Goal: Task Accomplishment & Management: Use online tool/utility

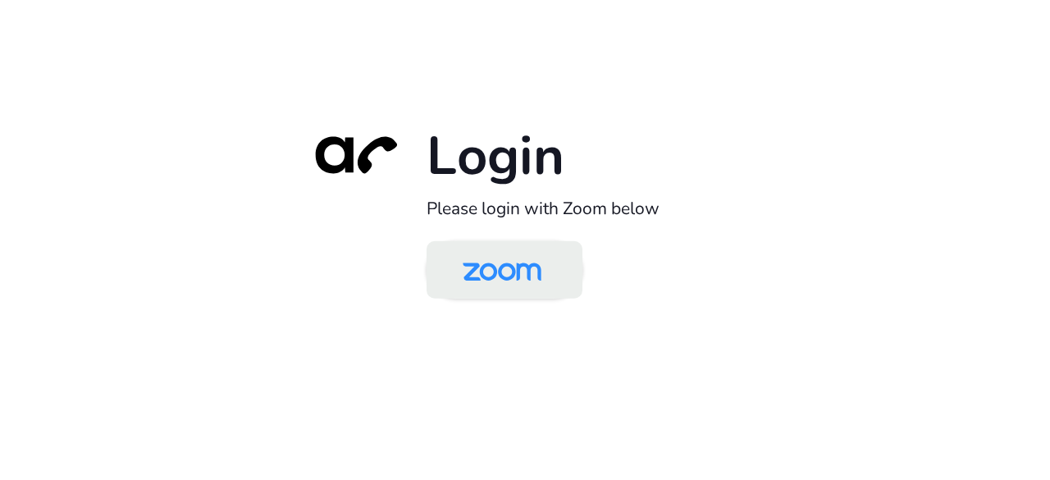
click at [523, 264] on img at bounding box center [502, 271] width 113 height 53
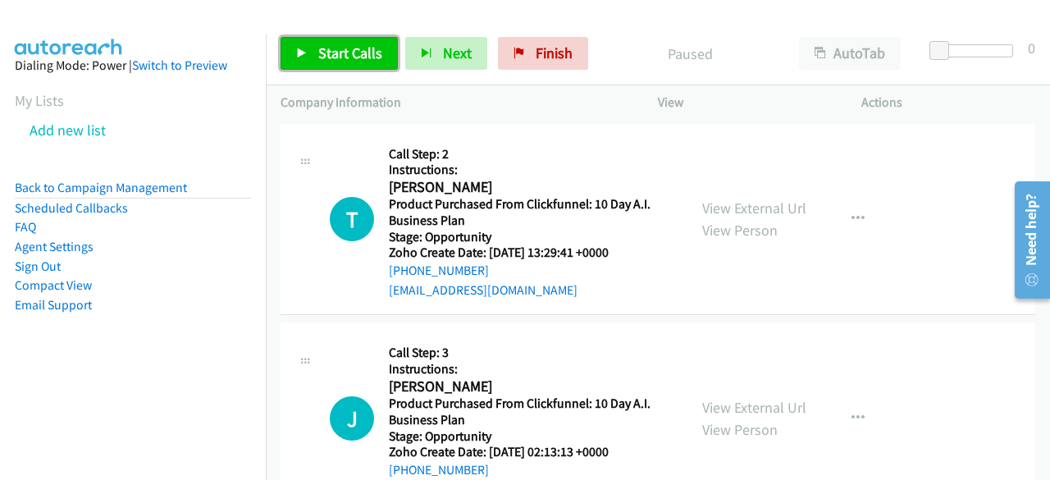
click at [354, 52] on span "Start Calls" at bounding box center [350, 52] width 64 height 19
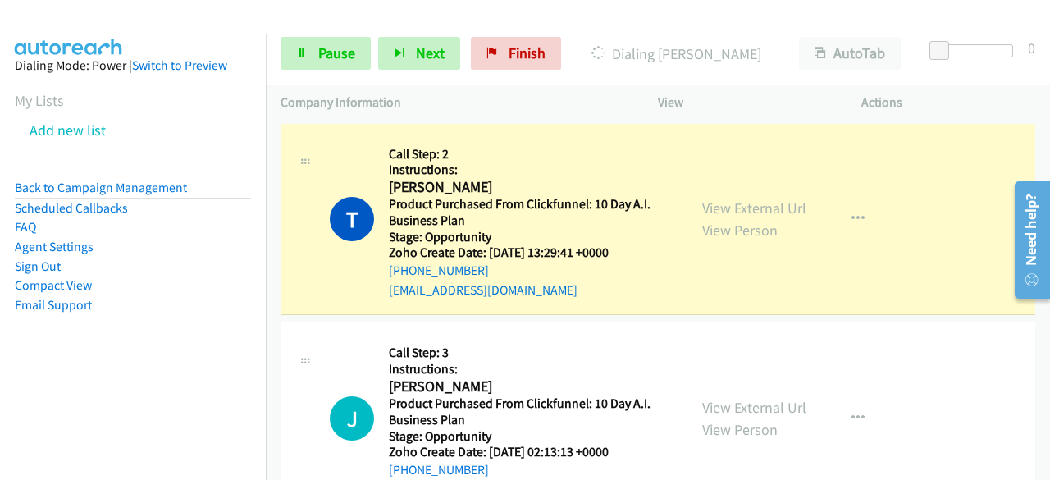
click at [22, 364] on aside "Dialing Mode: Power | Switch to Preview My Lists Add new list Back to Campaign …" at bounding box center [133, 211] width 266 height 355
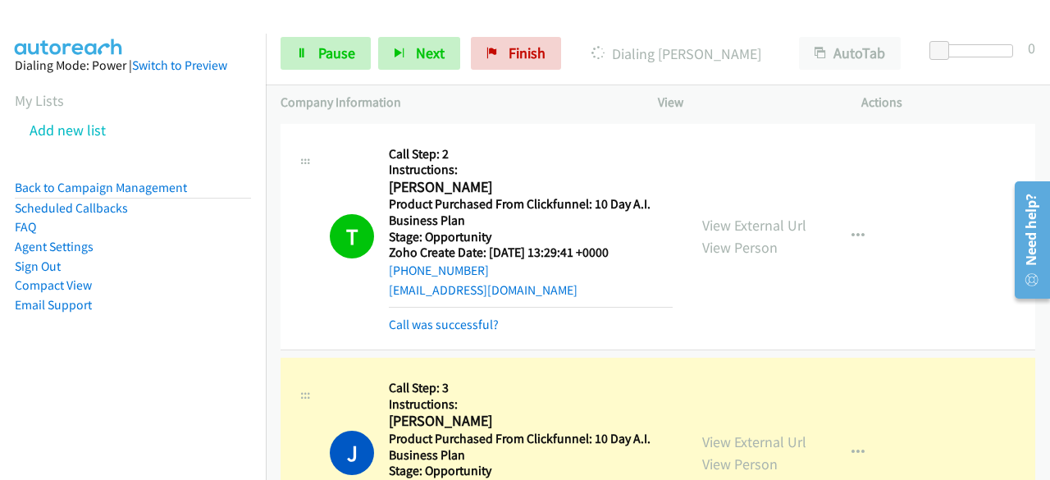
scroll to position [246, 0]
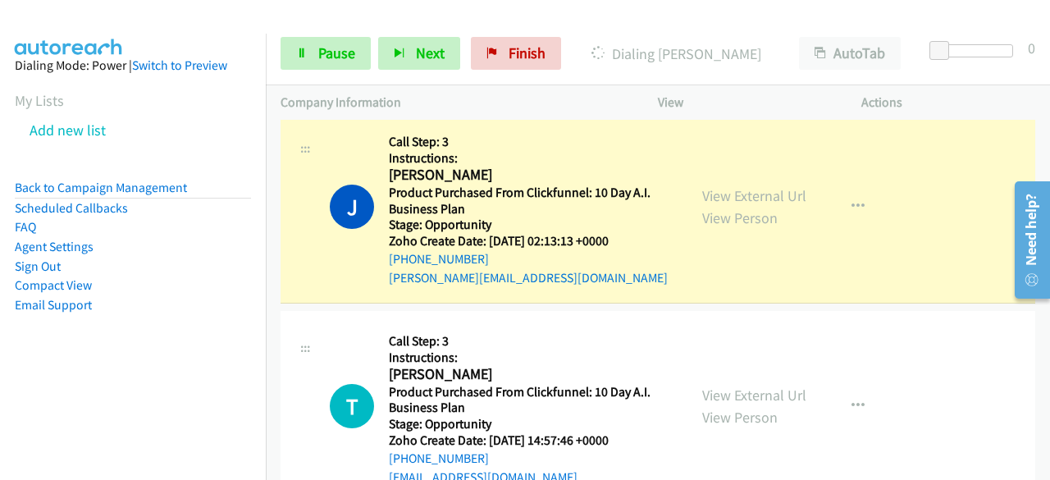
click at [43, 363] on aside "Dialing Mode: Power | Switch to Preview My Lists Add new list Back to Campaign …" at bounding box center [133, 211] width 266 height 355
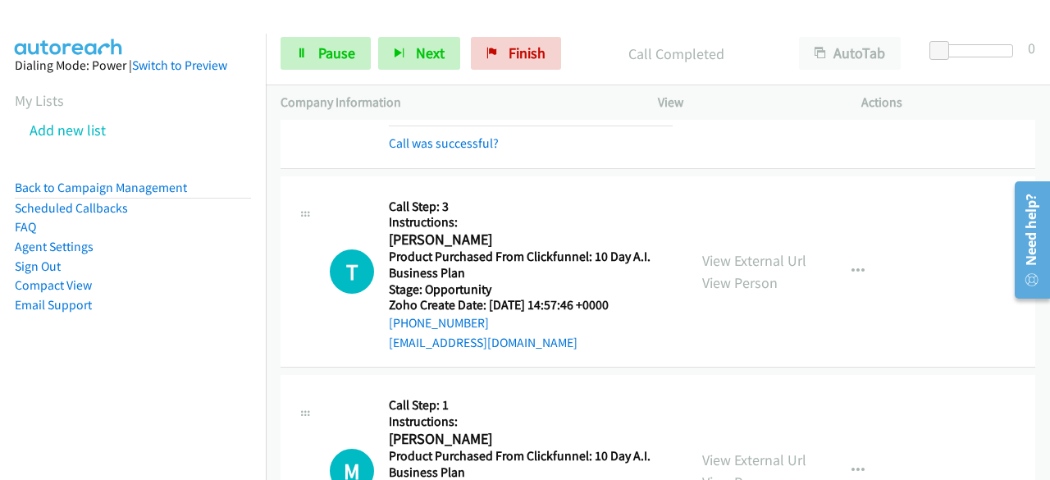
scroll to position [492, 0]
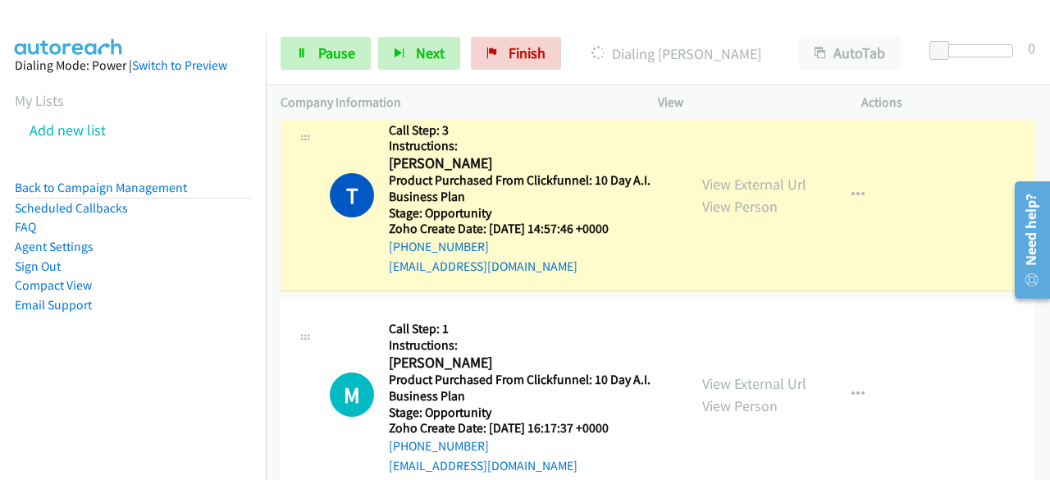
click at [68, 357] on aside "Dialing Mode: Power | Switch to Preview My Lists Add new list Back to Campaign …" at bounding box center [133, 211] width 266 height 355
click at [26, 308] on link "Email Support" at bounding box center [53, 305] width 77 height 16
click at [556, 15] on div at bounding box center [517, 31] width 1035 height 63
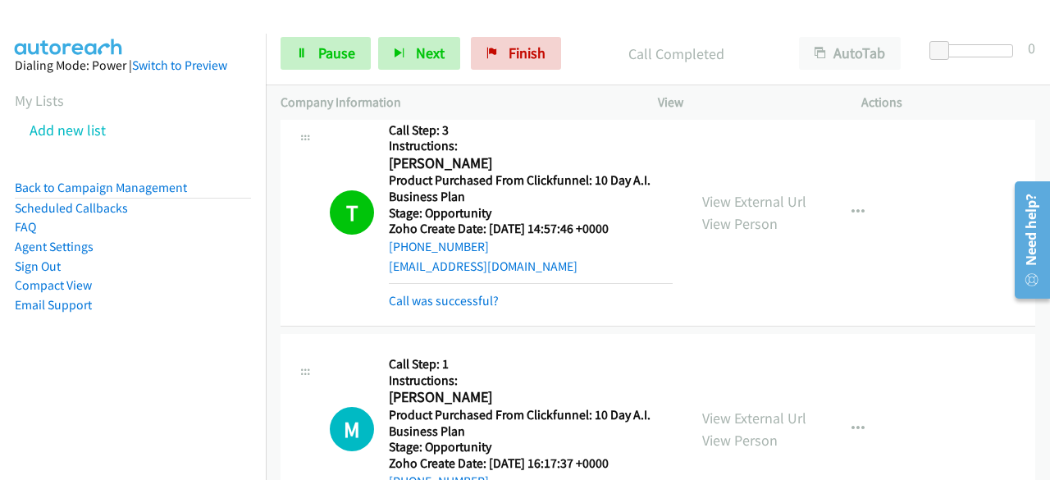
click at [18, 393] on nav "Dialing Mode: Power | Switch to Preview My Lists Add new list Back to Campaign …" at bounding box center [133, 274] width 267 height 480
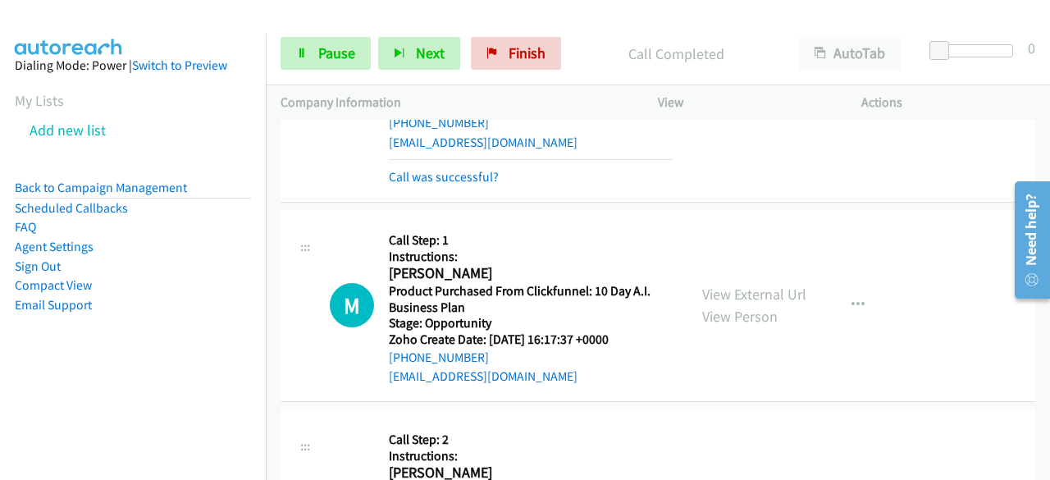
scroll to position [738, 0]
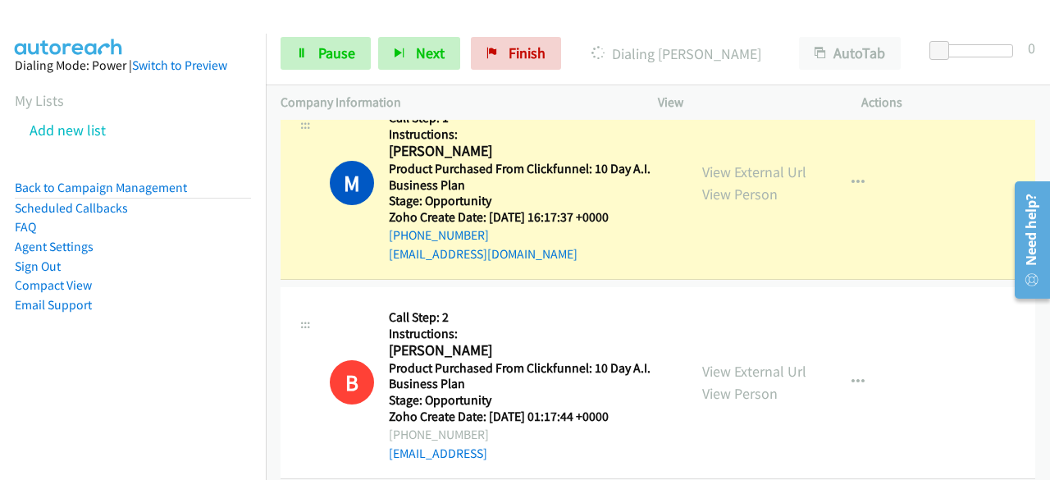
click at [61, 354] on aside "Dialing Mode: Power | Switch to Preview My Lists Add new list Back to Campaign …" at bounding box center [133, 211] width 266 height 355
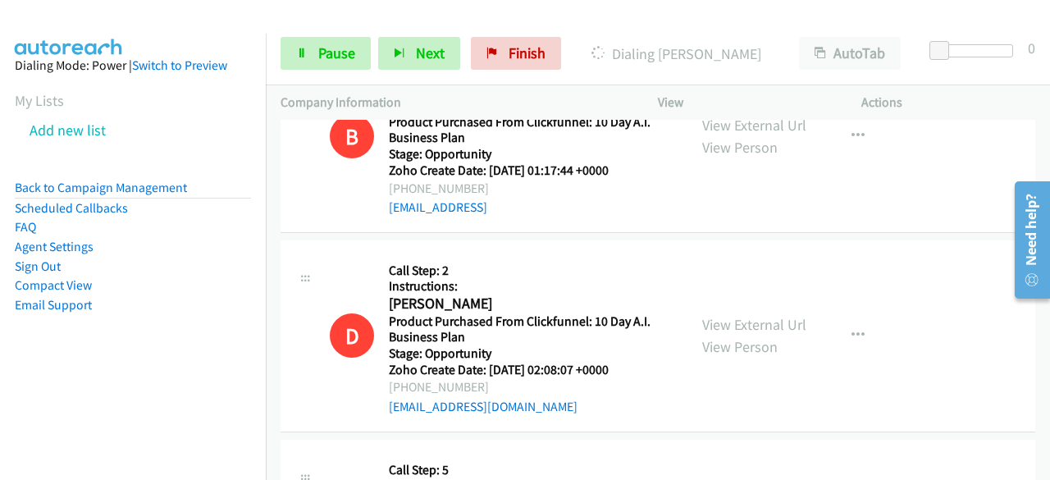
click at [90, 396] on nav "Dialing Mode: Power | Switch to Preview My Lists Add new list Back to Campaign …" at bounding box center [133, 274] width 267 height 480
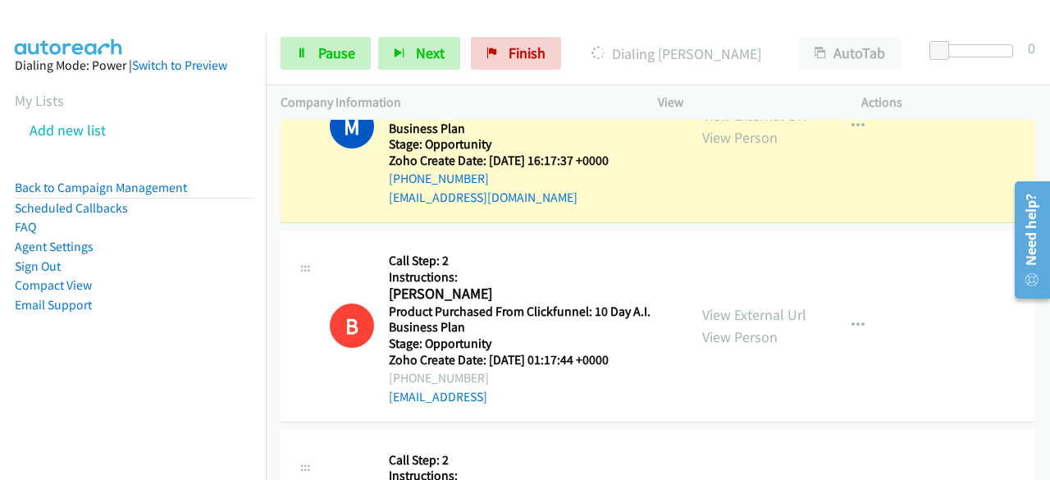
scroll to position [656, 0]
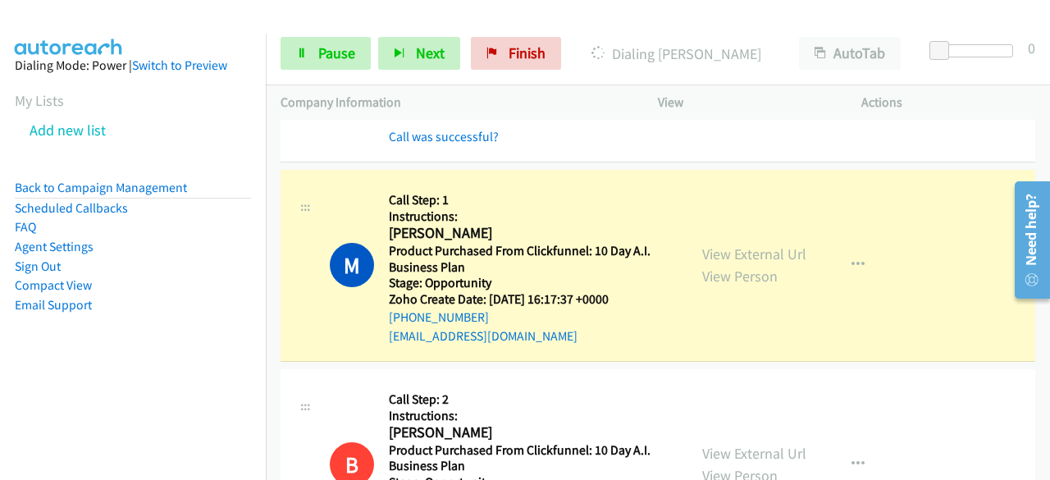
click at [194, 383] on aside "Dialing Mode: Power | Switch to Preview My Lists Add new list Back to Campaign …" at bounding box center [133, 211] width 266 height 355
click at [33, 365] on aside "Dialing Mode: Power | Switch to Preview My Lists Add new list Back to Campaign …" at bounding box center [133, 211] width 266 height 355
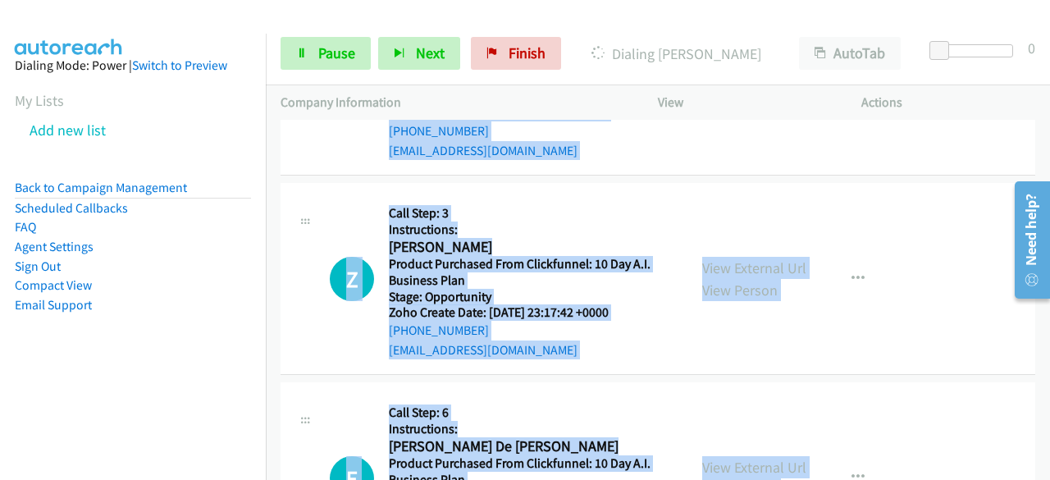
scroll to position [19664, 0]
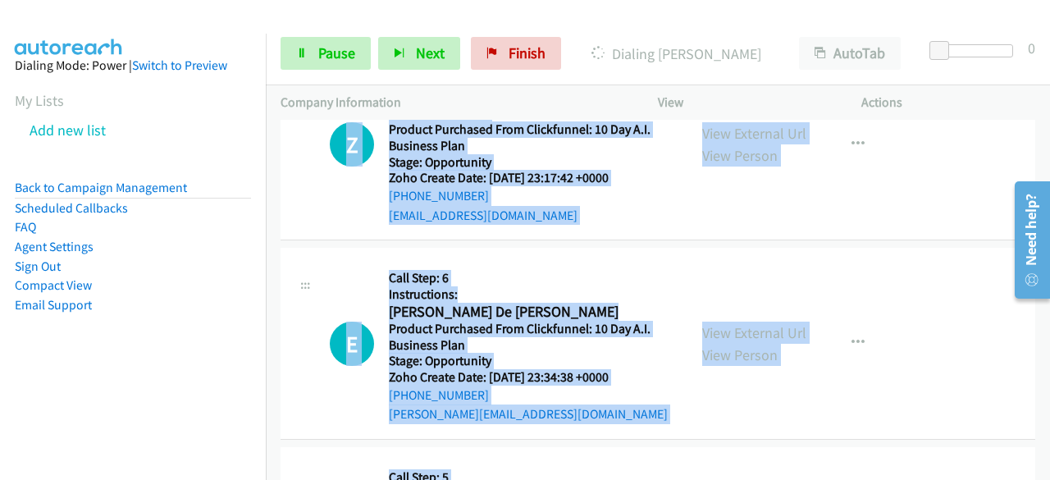
drag, startPoint x: 295, startPoint y: 137, endPoint x: 770, endPoint y: 519, distance: 609.3
click at [770, 78] on html "Start Calls Pause Next Finish Dialing [PERSON_NAME] AutoTab AutoTab 0 Company I…" at bounding box center [525, 39] width 1050 height 78
copy main "T Callback Scheduled Call Step: 2 Instructions: [PERSON_NAME] America/New_York …"
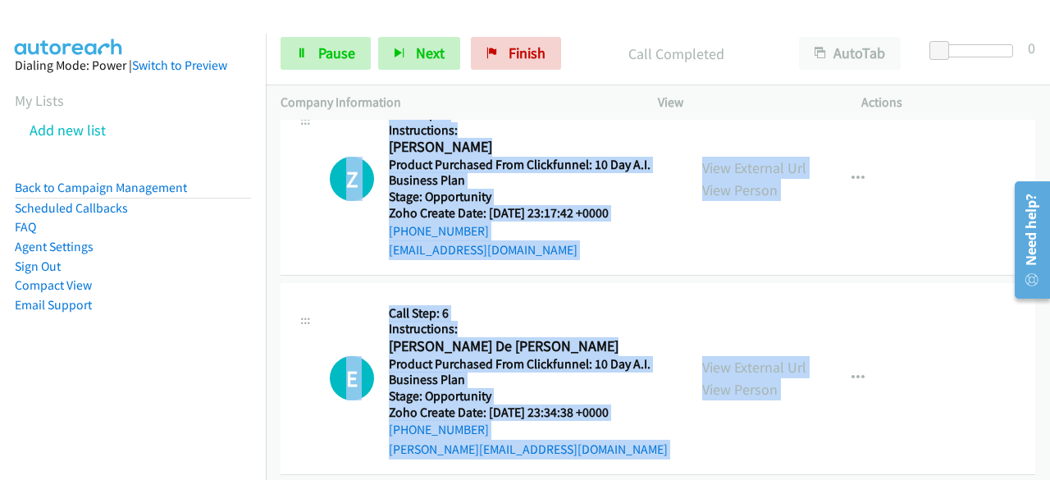
scroll to position [19699, 0]
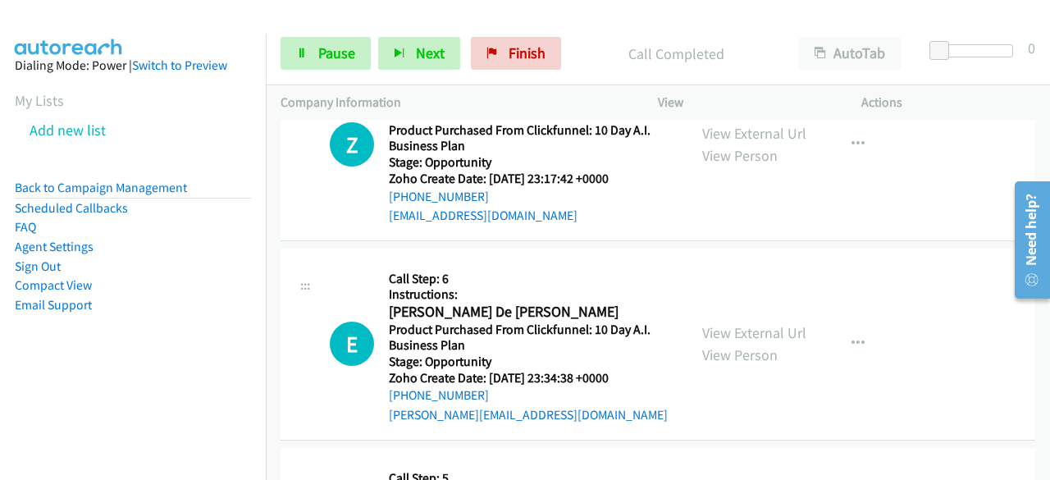
drag, startPoint x: 57, startPoint y: 367, endPoint x: 154, endPoint y: 303, distance: 116.7
click at [57, 367] on aside "Dialing Mode: Power | Switch to Preview My Lists Add new list Back to Campaign …" at bounding box center [133, 211] width 266 height 355
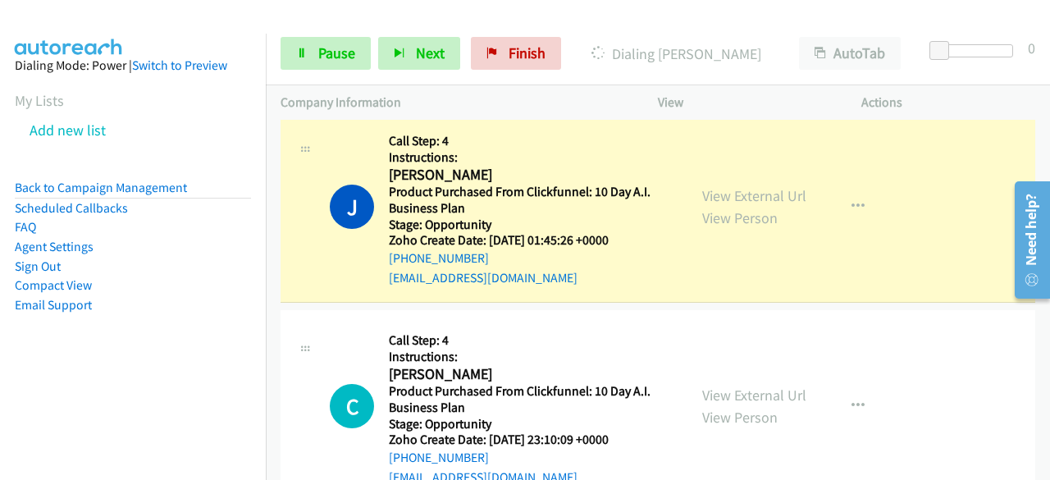
scroll to position [2843, 0]
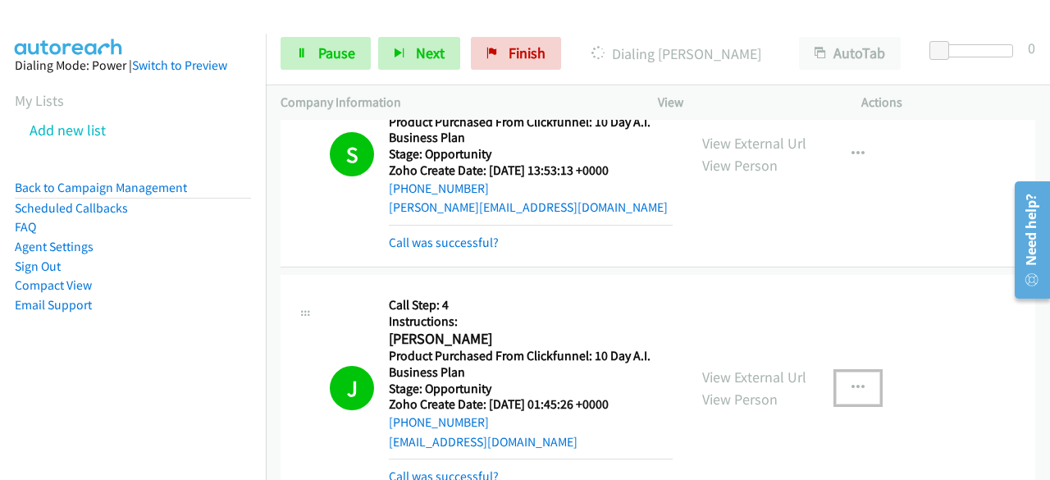
click at [852, 382] on icon "button" at bounding box center [858, 388] width 13 height 13
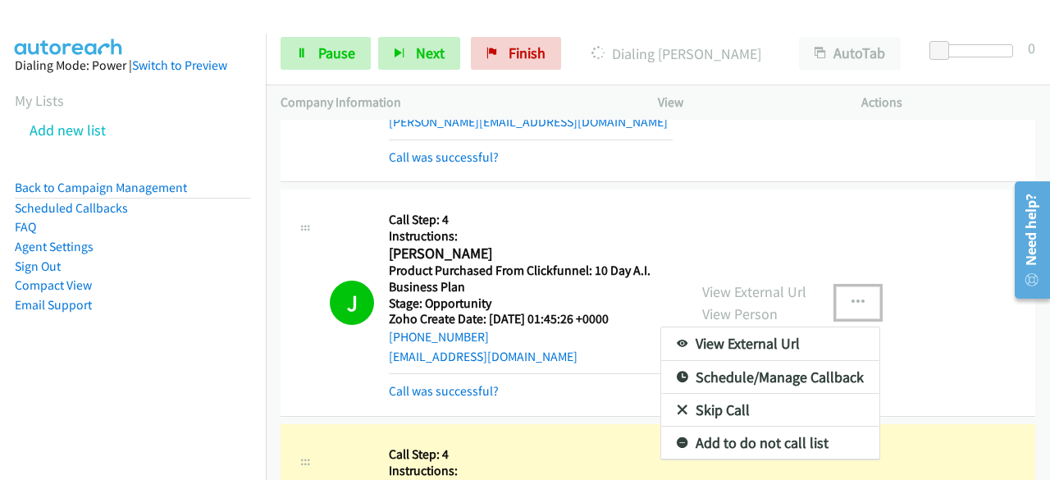
scroll to position [3007, 0]
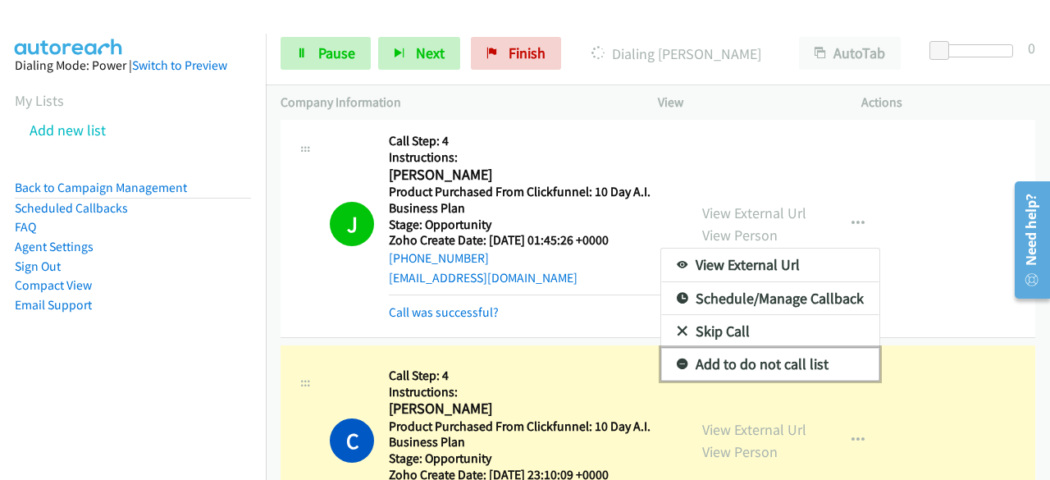
click at [701, 348] on link "Add to do not call list" at bounding box center [770, 364] width 218 height 33
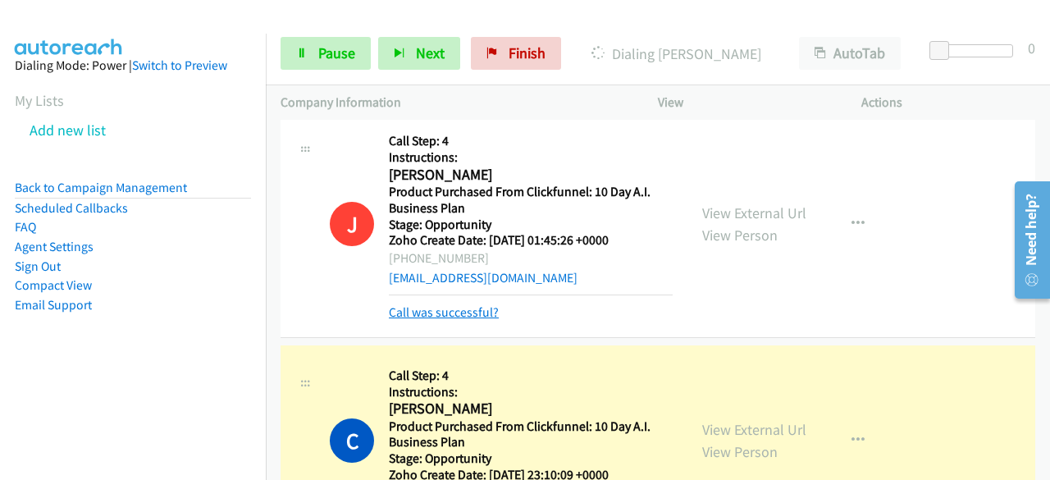
click at [440, 304] on link "Call was successful?" at bounding box center [444, 312] width 110 height 16
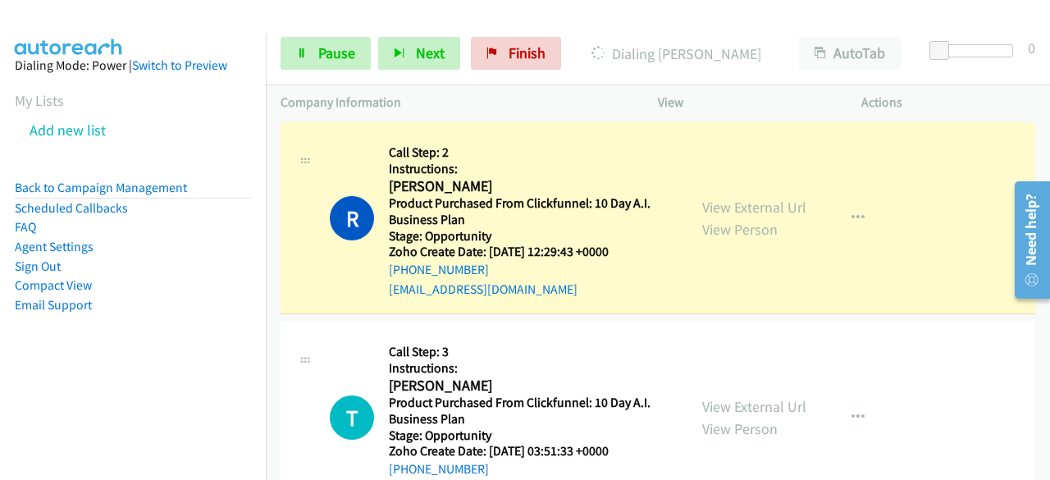
scroll to position [5251, 0]
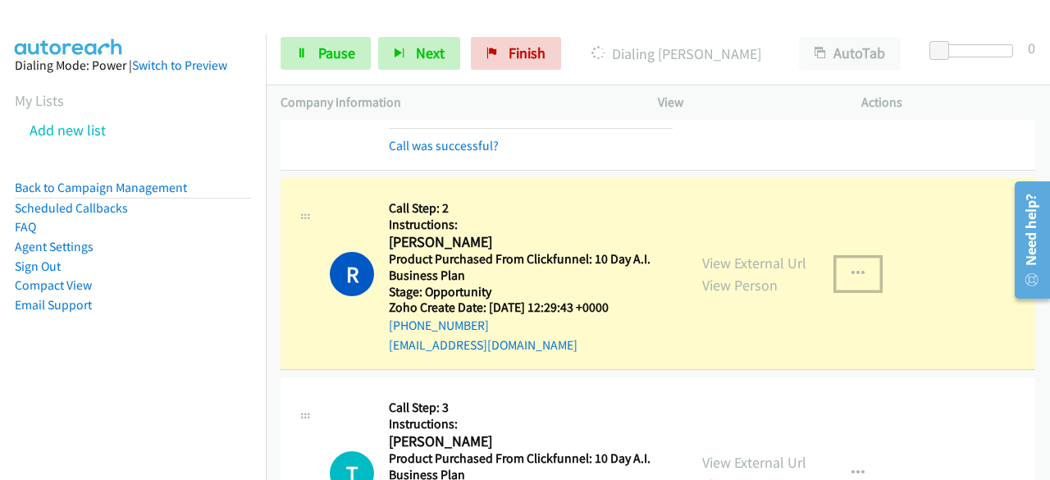
click at [857, 258] on button "button" at bounding box center [858, 274] width 44 height 33
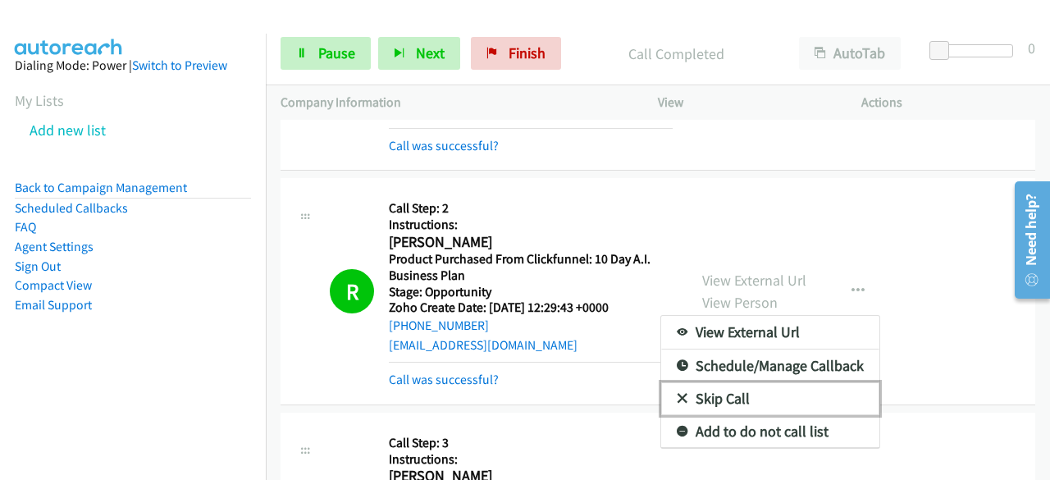
click at [723, 382] on link "Skip Call" at bounding box center [770, 398] width 218 height 33
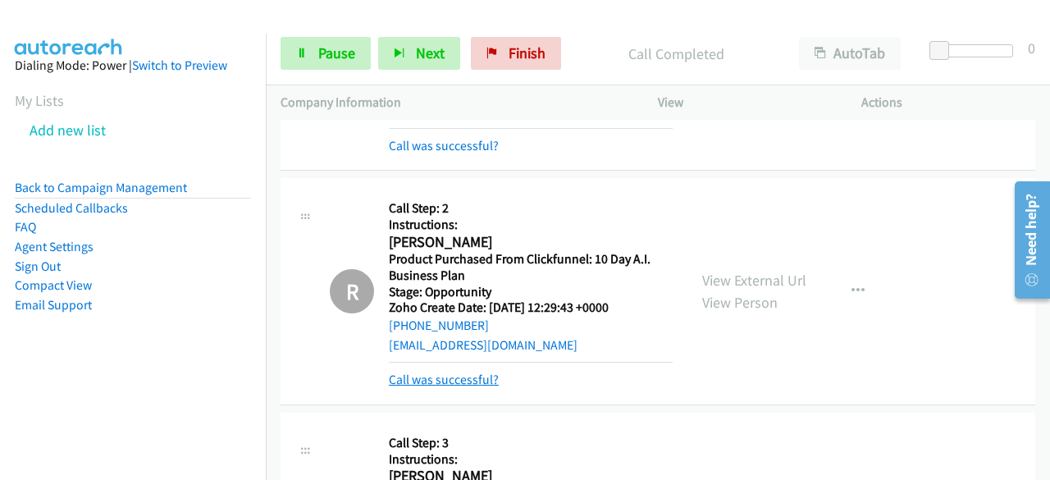
click at [443, 372] on link "Call was successful?" at bounding box center [444, 380] width 110 height 16
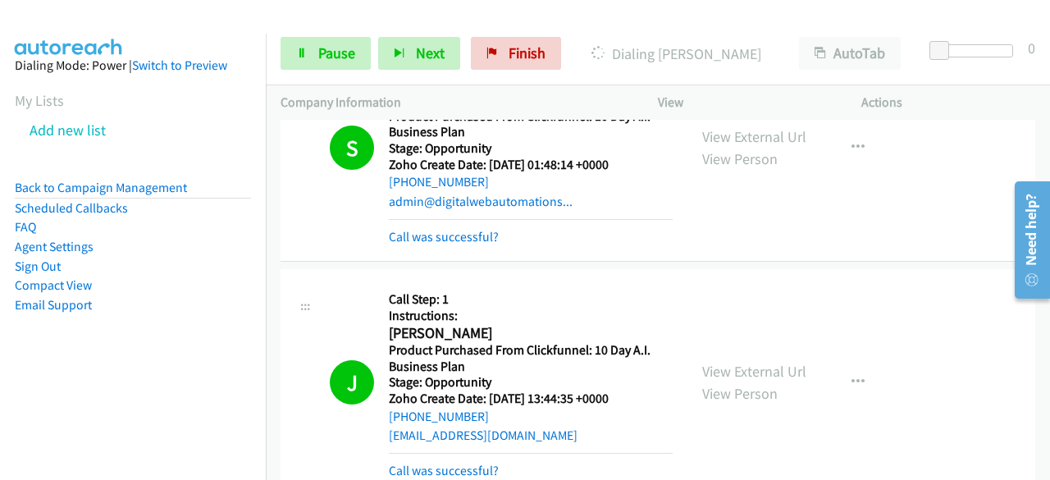
scroll to position [8123, 0]
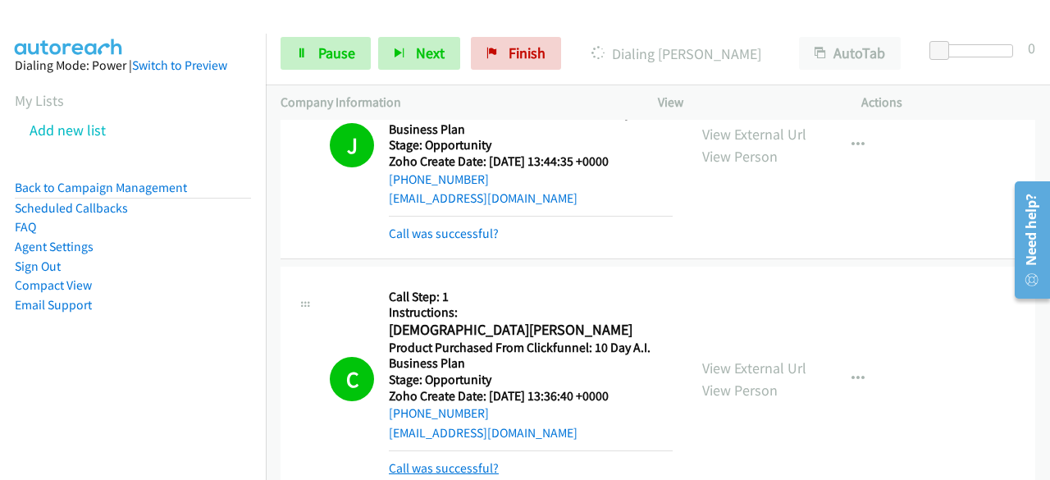
click at [471, 460] on link "Call was successful?" at bounding box center [444, 468] width 110 height 16
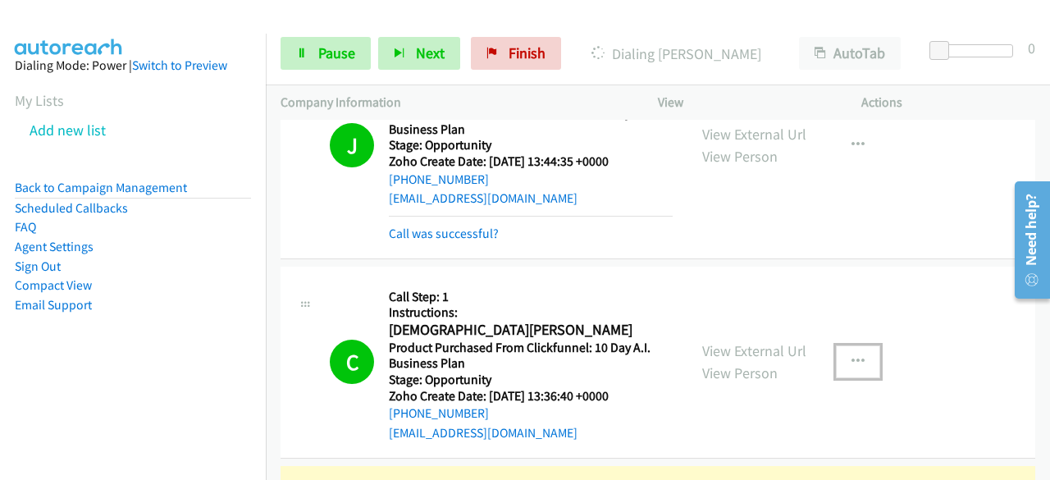
click at [852, 355] on icon "button" at bounding box center [858, 361] width 13 height 13
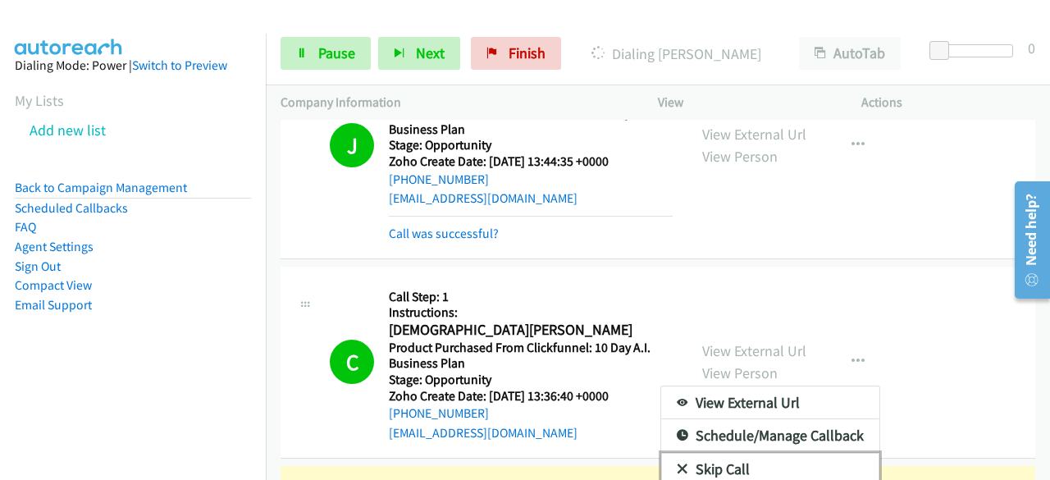
click at [722, 453] on link "Skip Call" at bounding box center [770, 469] width 218 height 33
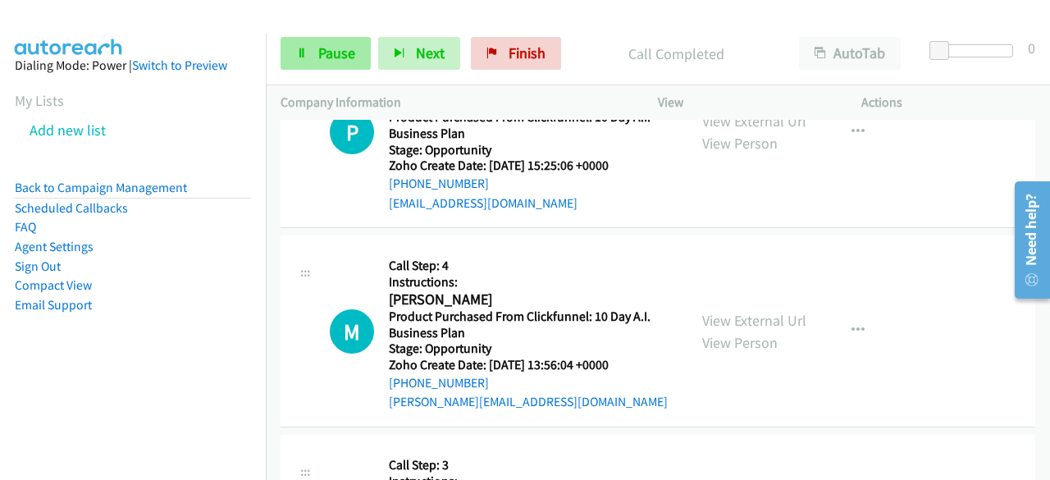
scroll to position [18713, 0]
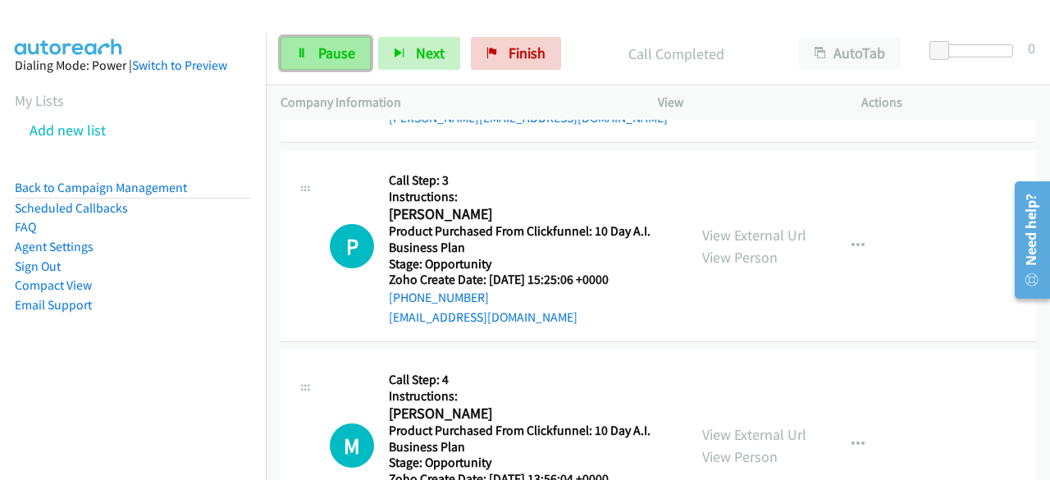
click at [295, 48] on link "Pause" at bounding box center [326, 53] width 90 height 33
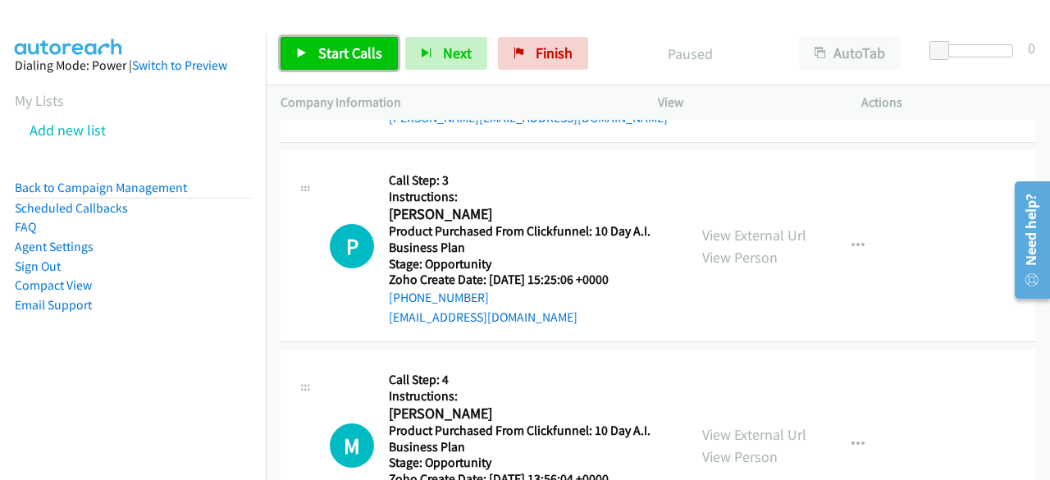
click at [331, 54] on span "Start Calls" at bounding box center [350, 52] width 64 height 19
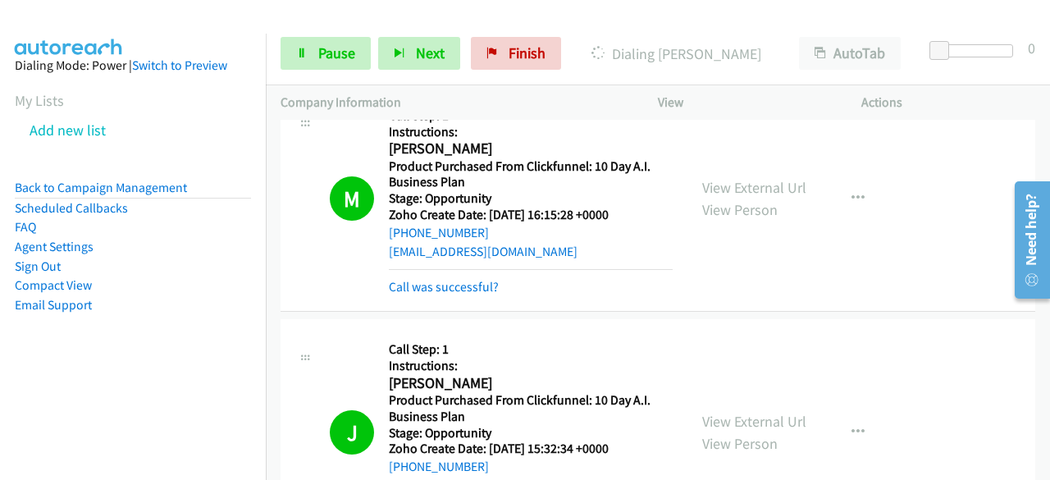
scroll to position [9265, 0]
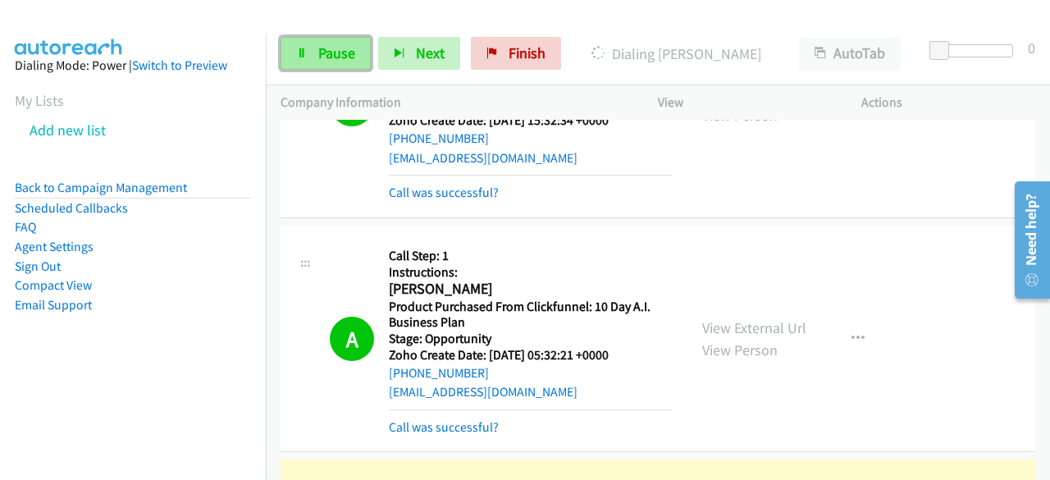
click at [325, 55] on span "Pause" at bounding box center [336, 52] width 37 height 19
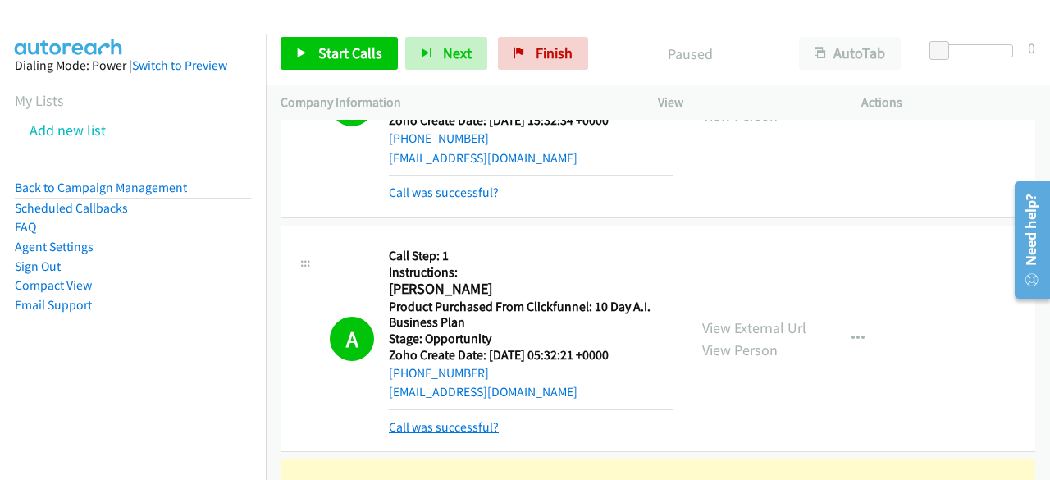
click at [457, 419] on link "Call was successful?" at bounding box center [444, 427] width 110 height 16
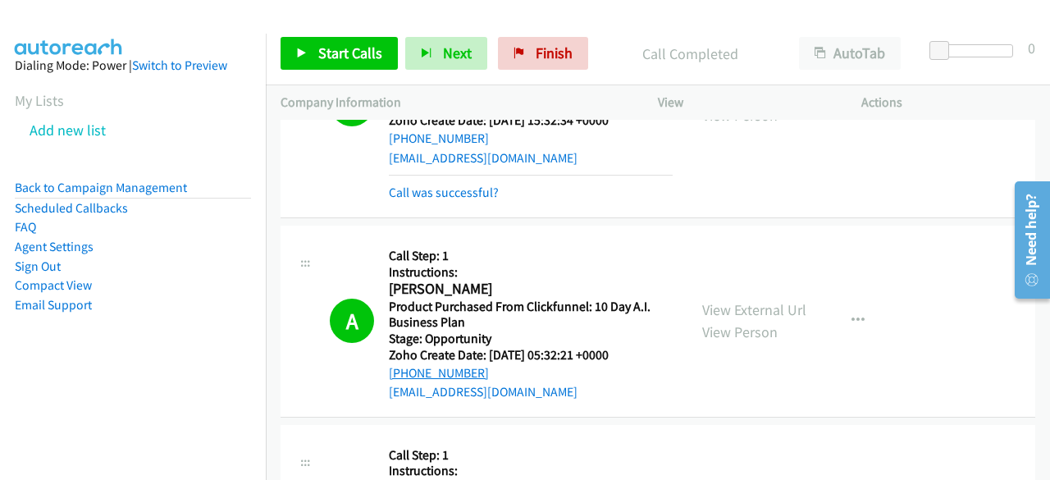
click at [446, 365] on link "[PHONE_NUMBER]" at bounding box center [439, 373] width 100 height 16
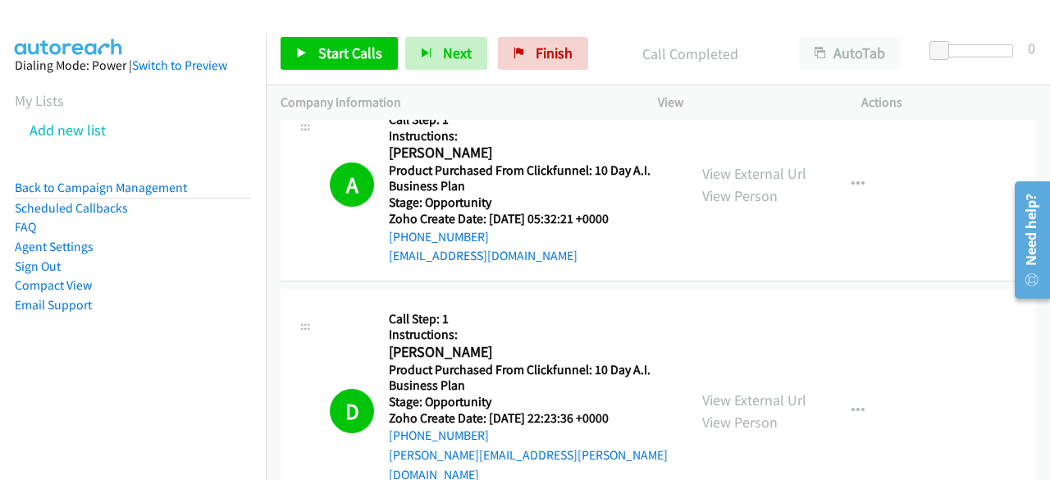
scroll to position [9429, 0]
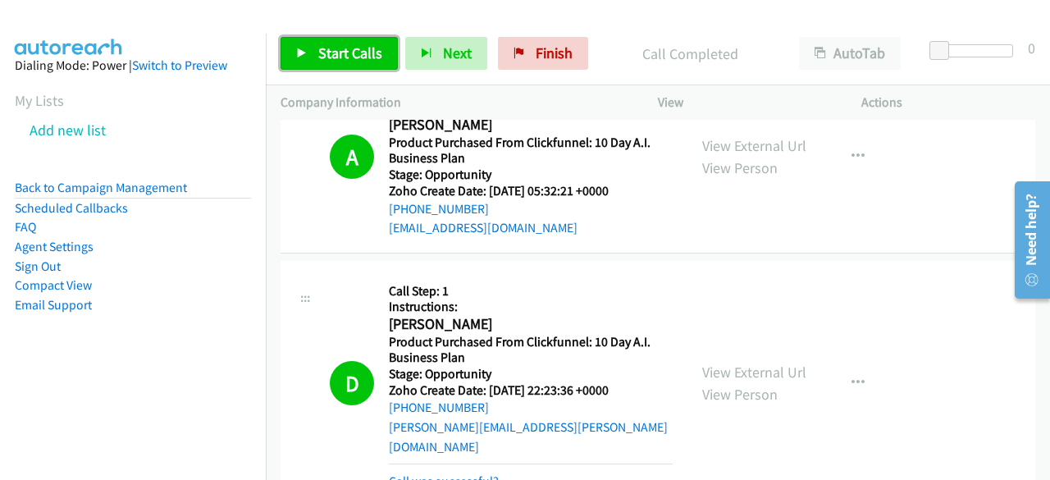
click at [330, 61] on span "Start Calls" at bounding box center [350, 52] width 64 height 19
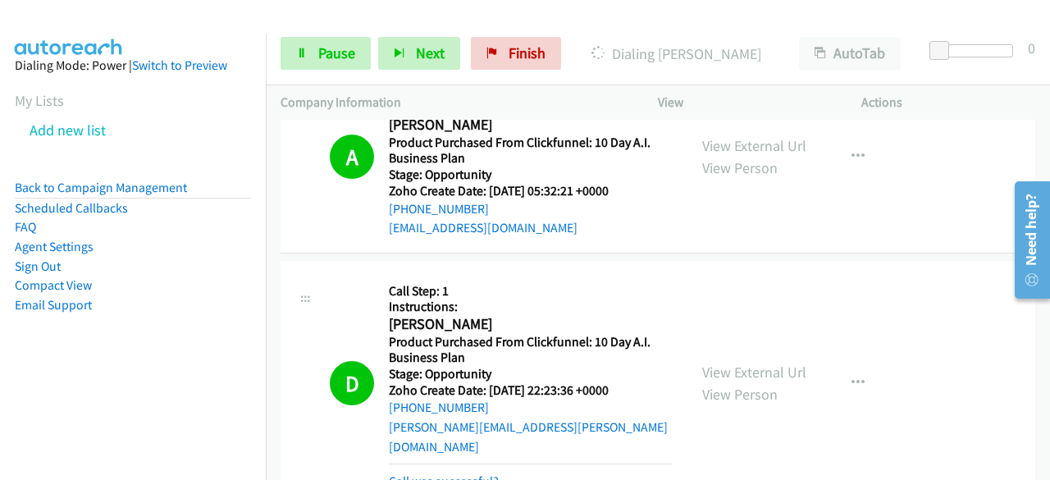
click at [85, 383] on aside "Dialing Mode: Power | Switch to Preview My Lists Add new list Back to Campaign …" at bounding box center [133, 211] width 266 height 355
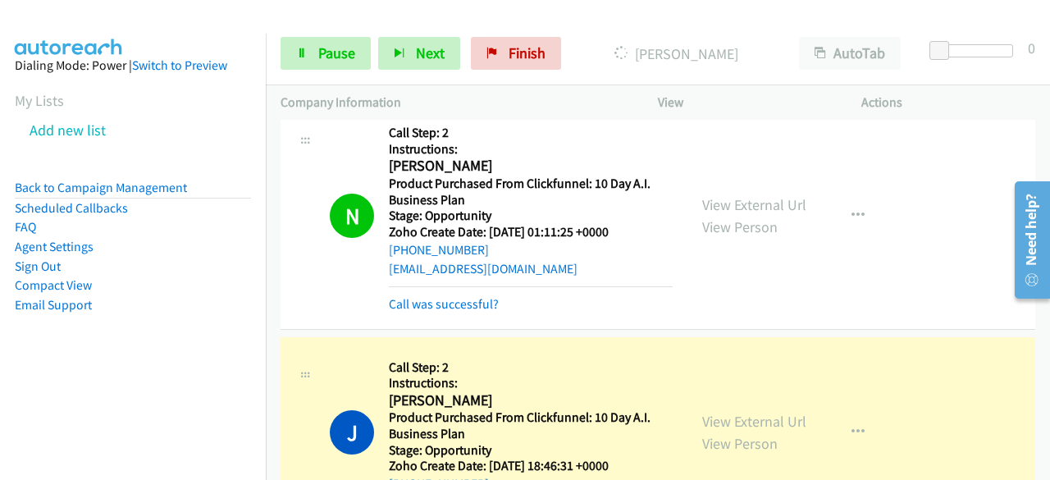
scroll to position [12875, 0]
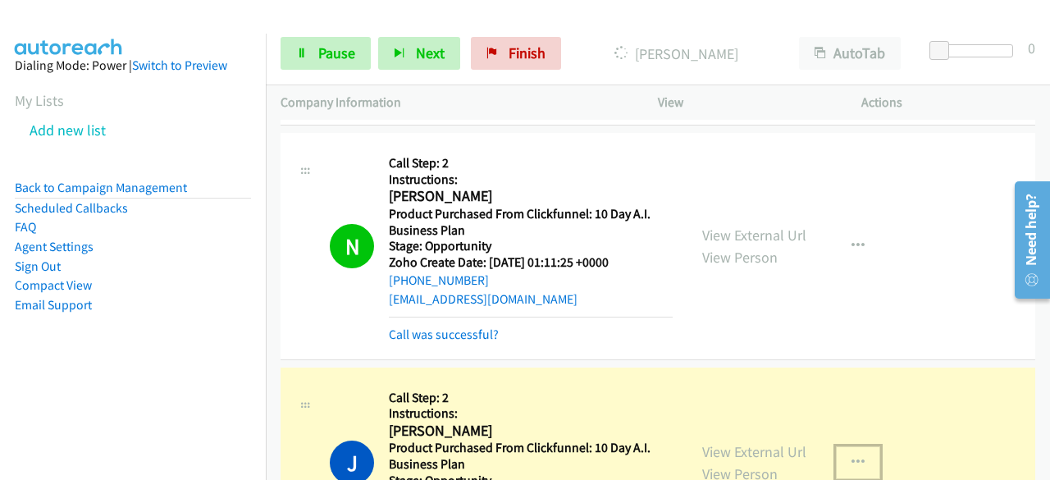
click at [852, 456] on icon "button" at bounding box center [858, 462] width 13 height 13
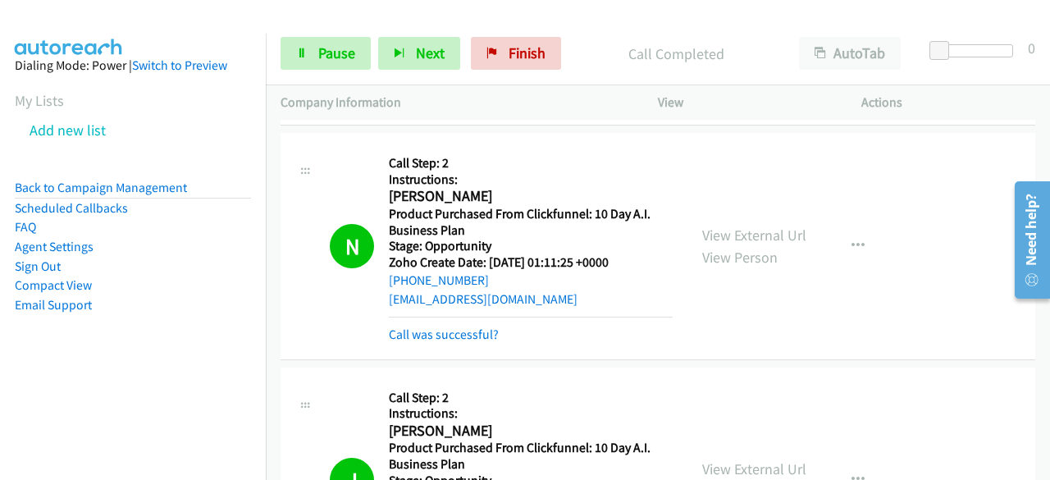
click at [52, 395] on nav "Dialing Mode: Power | Switch to Preview My Lists Add new list Back to Campaign …" at bounding box center [133, 274] width 267 height 480
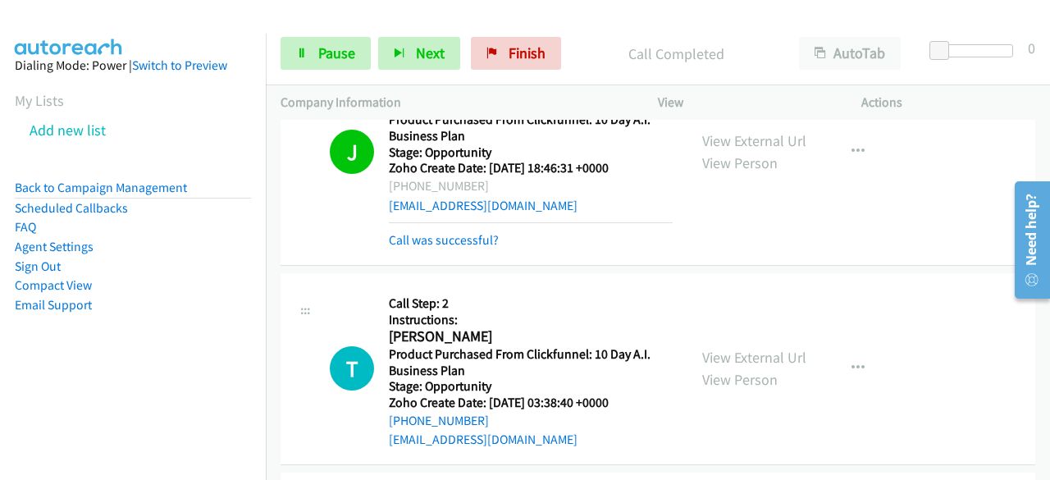
scroll to position [13039, 0]
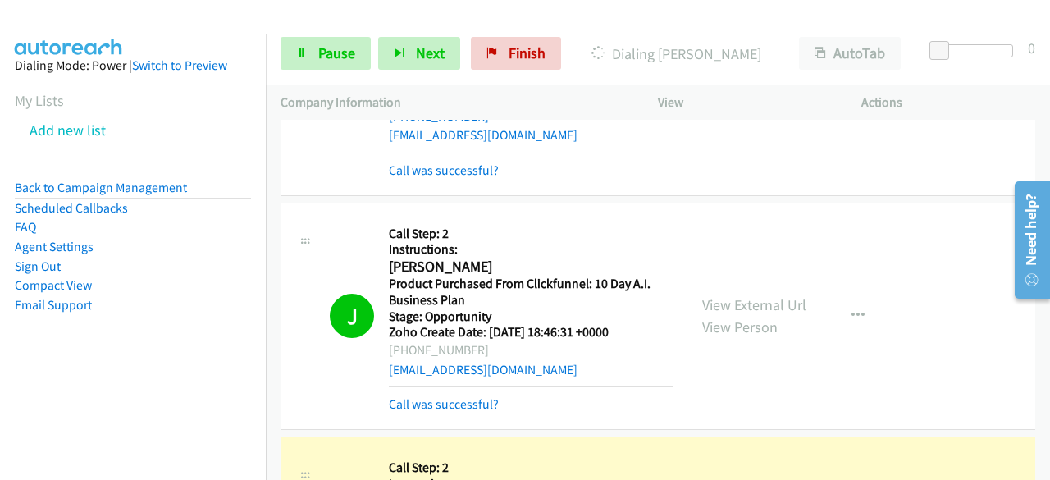
drag, startPoint x: 40, startPoint y: 370, endPoint x: 54, endPoint y: 367, distance: 14.3
click at [40, 370] on aside "Dialing Mode: Power | Switch to Preview My Lists Add new list Back to Campaign …" at bounding box center [133, 211] width 266 height 355
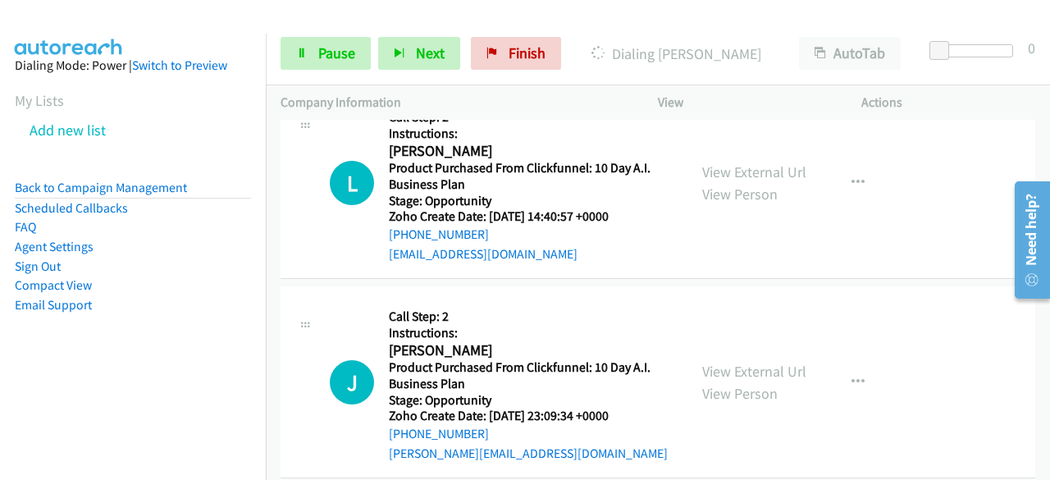
scroll to position [24608, 0]
click at [44, 367] on aside "Dialing Mode: Power | Switch to Preview My Lists Add new list Back to Campaign …" at bounding box center [133, 211] width 266 height 355
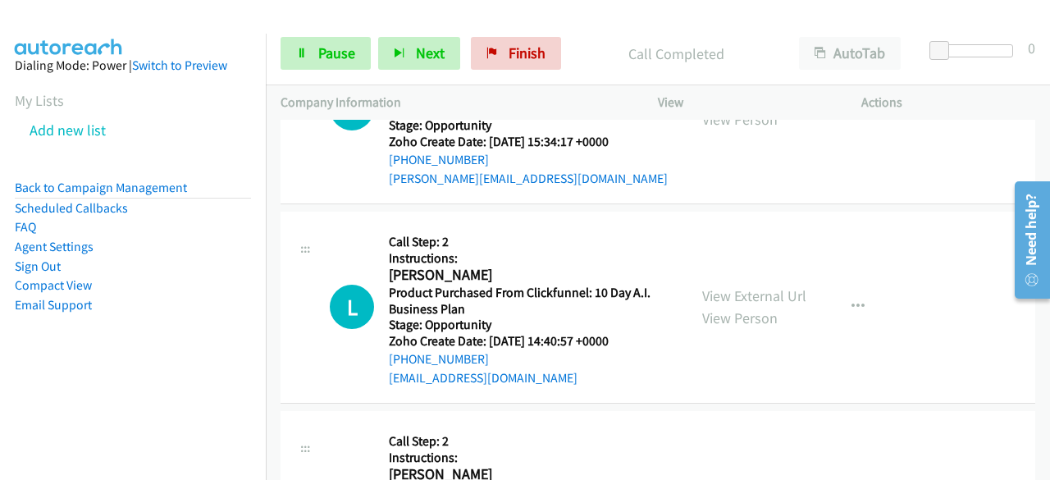
scroll to position [24279, 0]
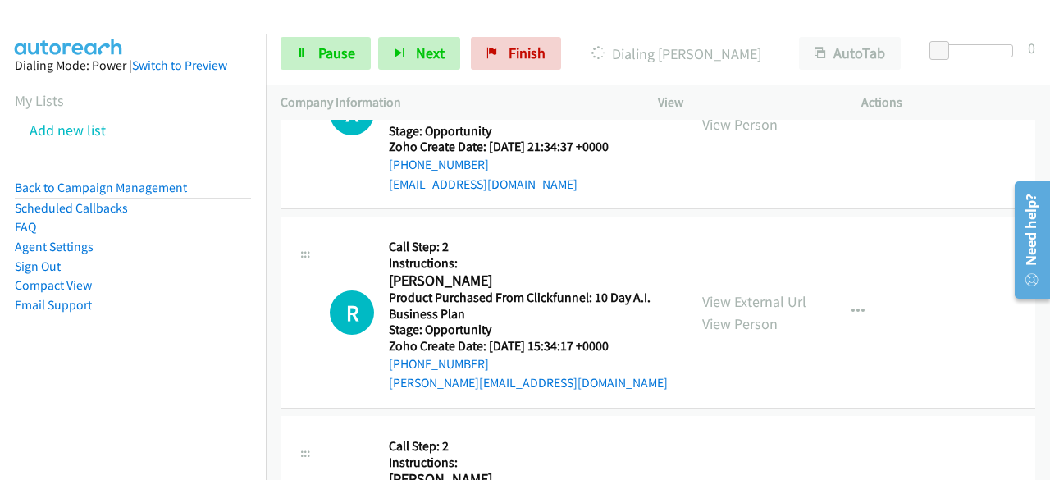
click at [66, 377] on aside "Dialing Mode: Power | Switch to Preview My Lists Add new list Back to Campaign …" at bounding box center [133, 211] width 266 height 355
click at [962, 217] on div "R Callback Scheduled Call Step: 2 Instructions: [PERSON_NAME] America/New_York …" at bounding box center [658, 313] width 755 height 192
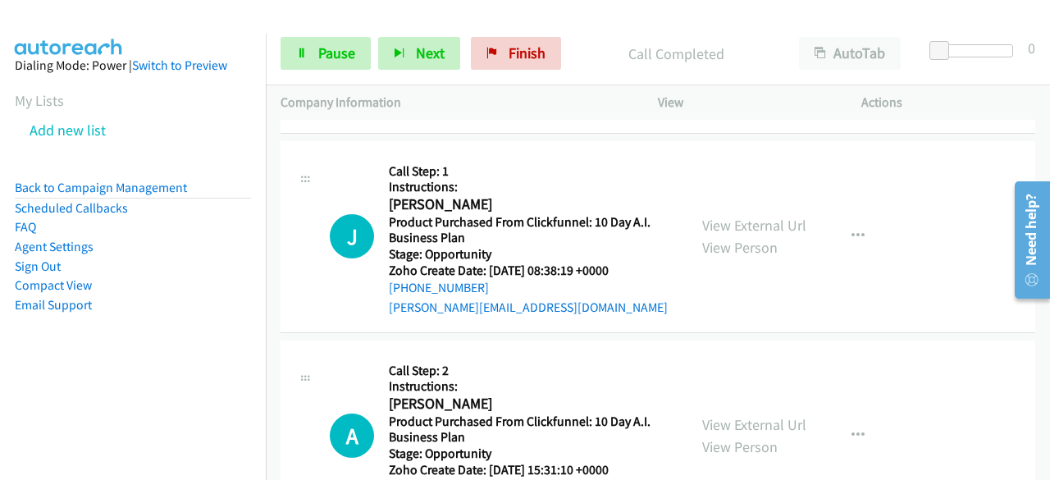
scroll to position [23775, 0]
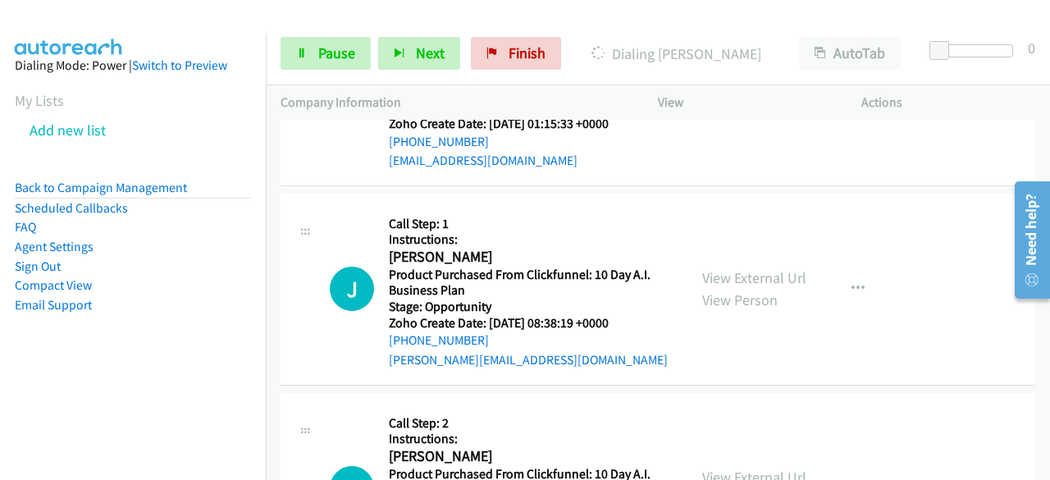
click at [953, 194] on div "J Callback Scheduled Call Step: 1 Instructions: [PERSON_NAME] America/New_York …" at bounding box center [658, 290] width 755 height 192
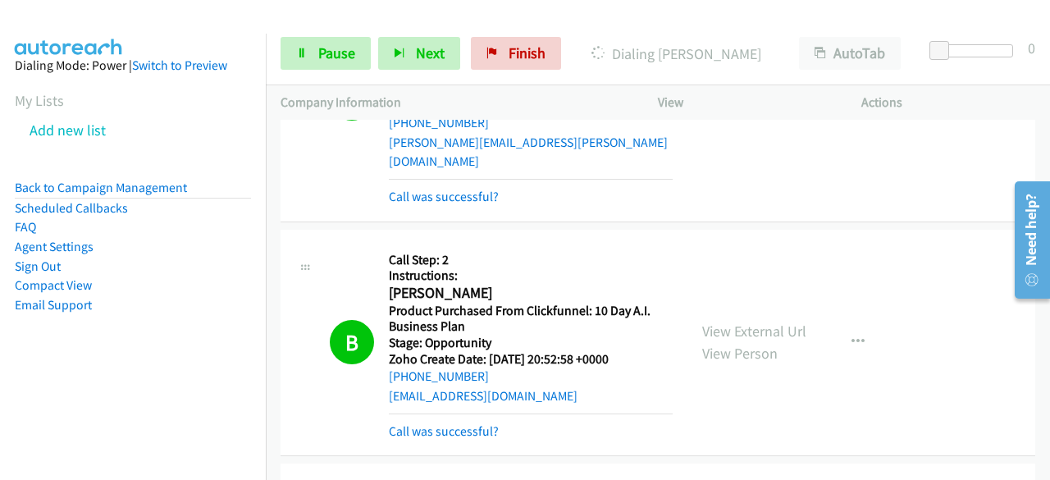
scroll to position [15251, 0]
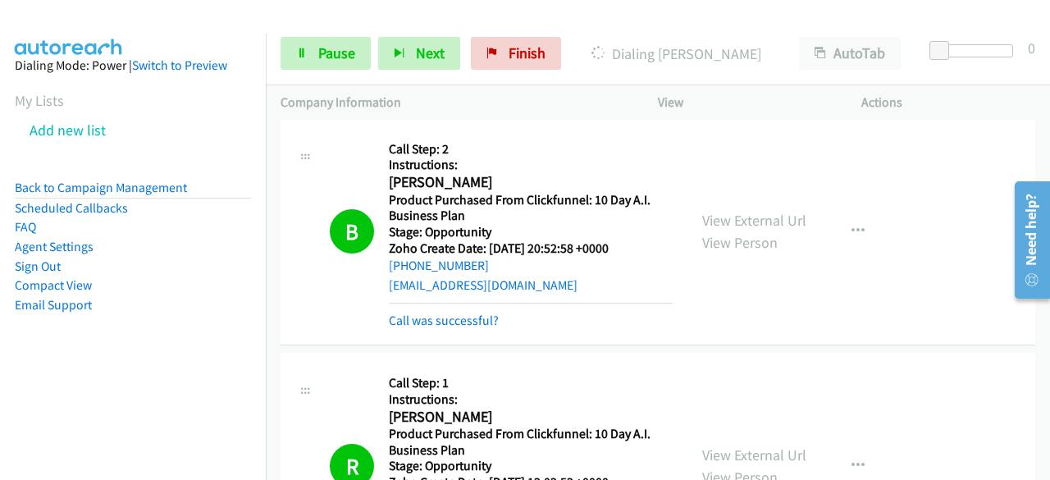
drag, startPoint x: 1042, startPoint y: 343, endPoint x: 34, endPoint y: 121, distance: 1032.6
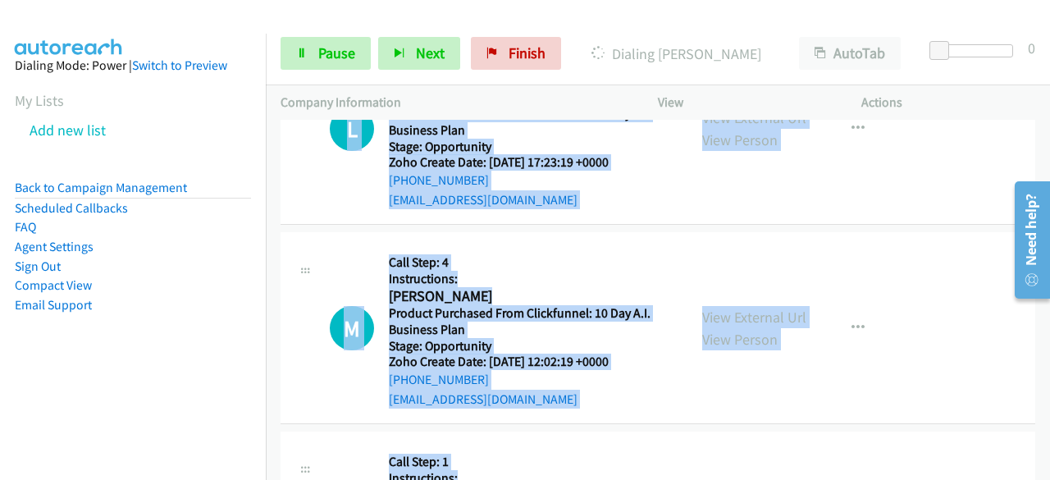
scroll to position [30666, 0]
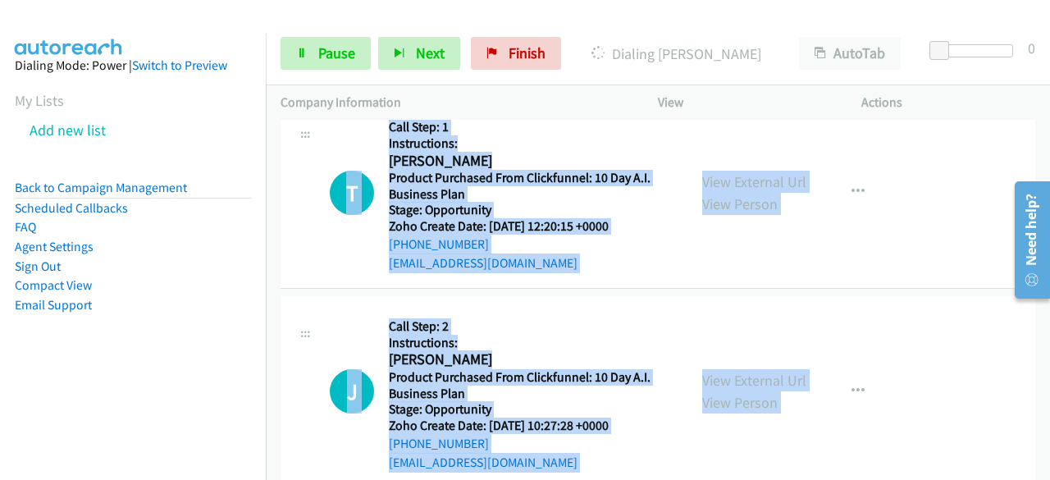
drag, startPoint x: 382, startPoint y: 257, endPoint x: 737, endPoint y: 490, distance: 424.2
click at [737, 78] on html "Start Calls Pause Next Finish Dialing [PERSON_NAME] AutoTab AutoTab 0 Company I…" at bounding box center [525, 39] width 1050 height 78
copy main "[EMAIL_ADDRESS][DOMAIN_NAME] Call was successful? View External Url View Person…"
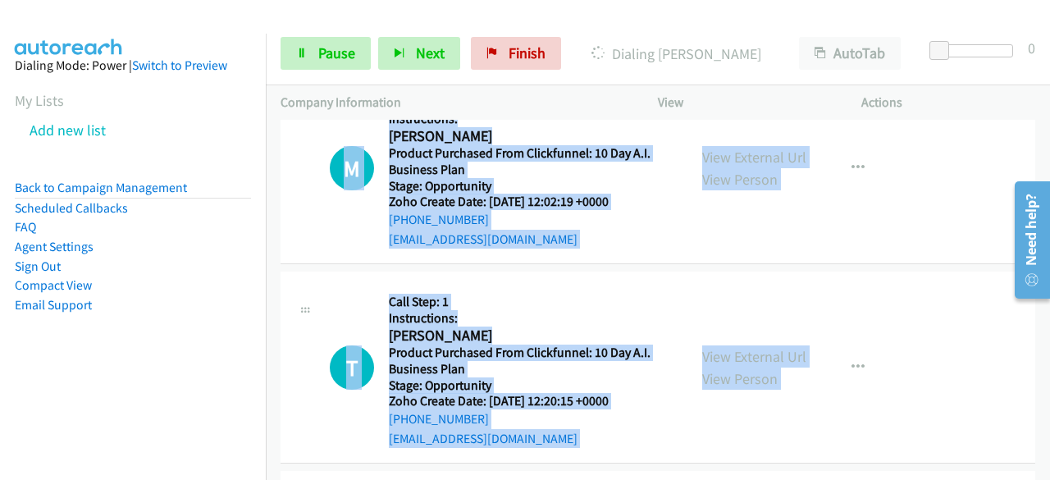
scroll to position [30840, 0]
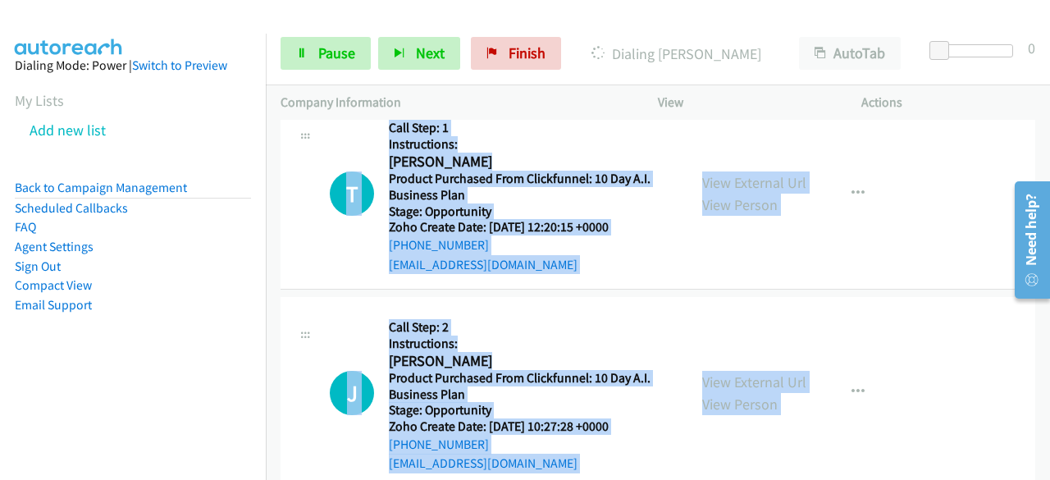
copy main "[EMAIL_ADDRESS][DOMAIN_NAME] Call was successful? View External Url View Person…"
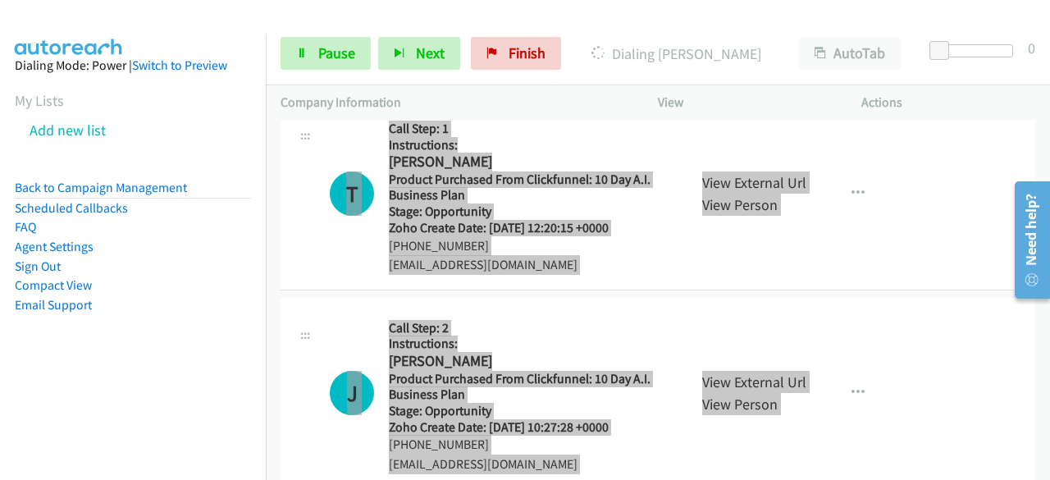
scroll to position [30909, 0]
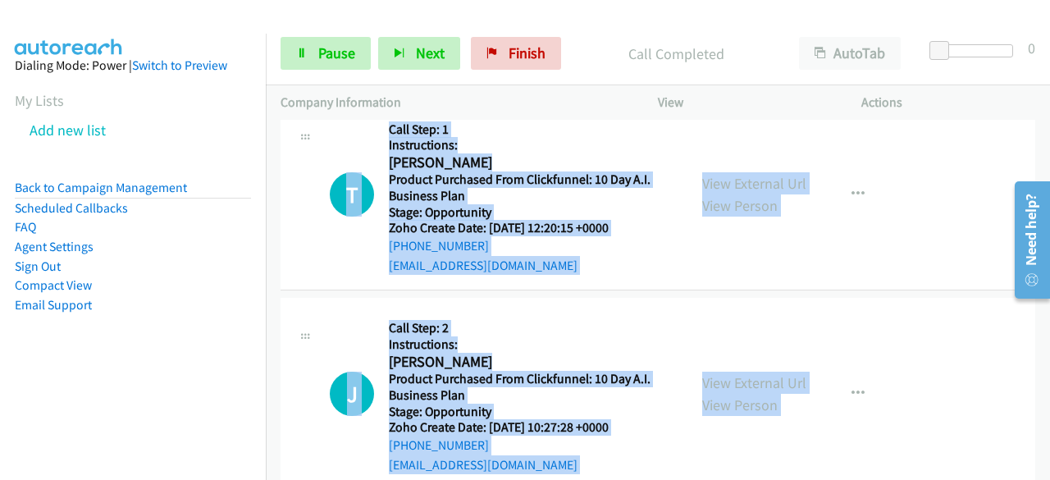
click at [77, 30] on img at bounding box center [68, 28] width 123 height 57
copy main "[EMAIL_ADDRESS][DOMAIN_NAME] Call was successful? View External Url View Person…"
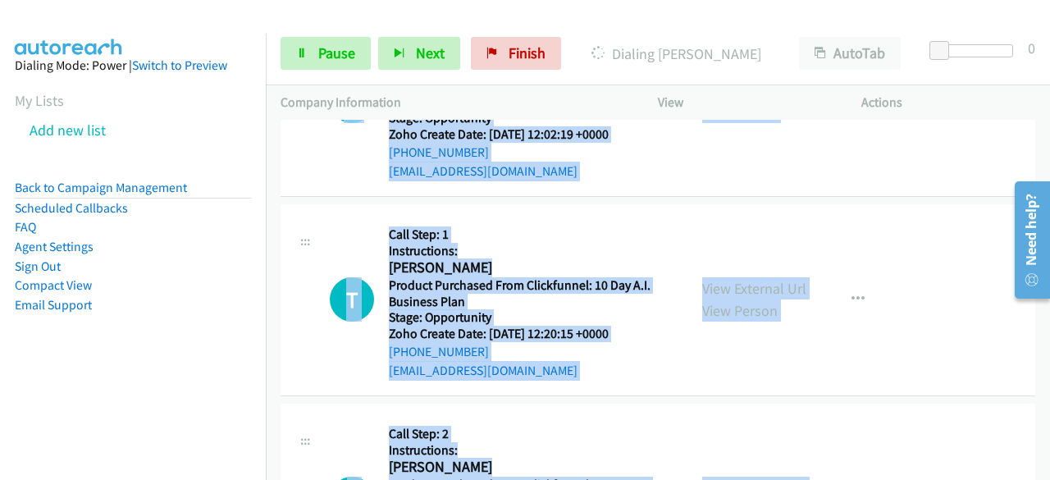
scroll to position [31048, 0]
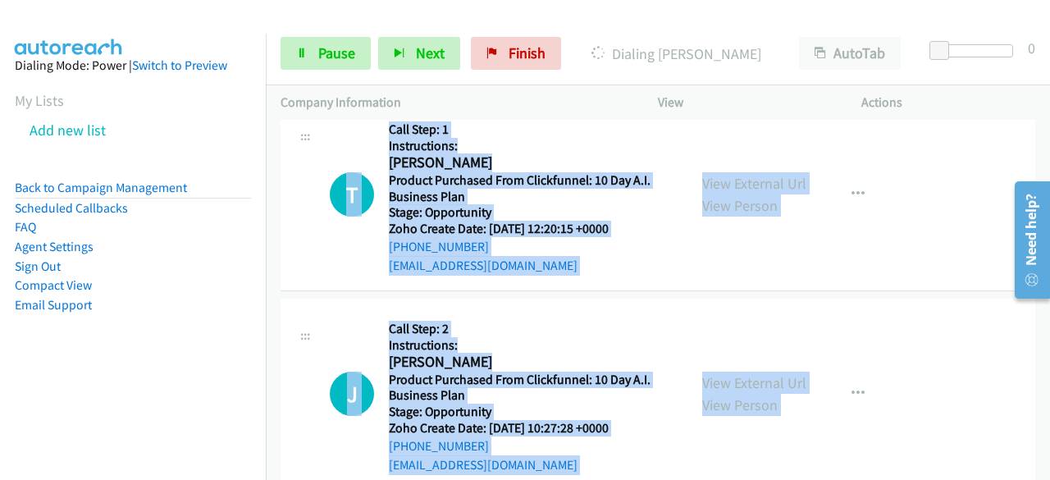
copy main "[EMAIL_ADDRESS][DOMAIN_NAME] Call was successful? View External Url View Person…"
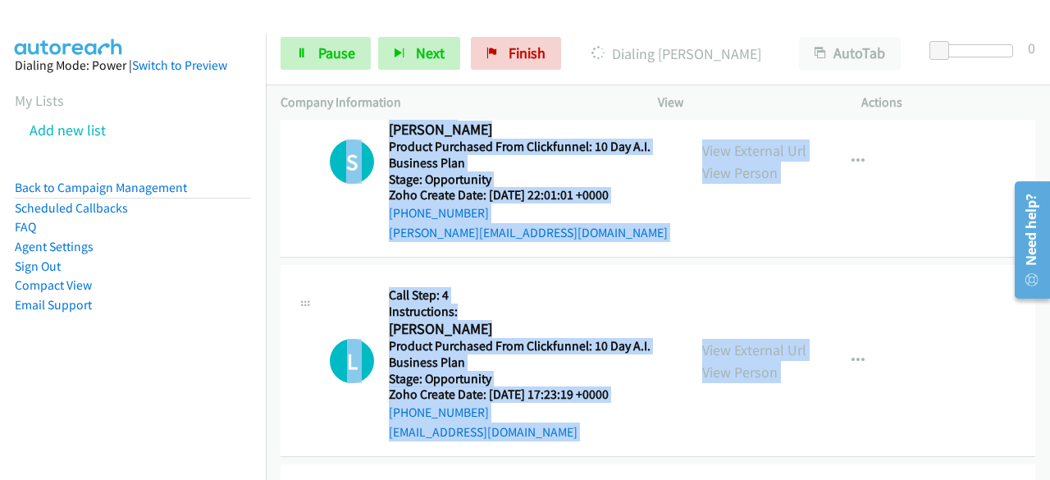
scroll to position [30720, 0]
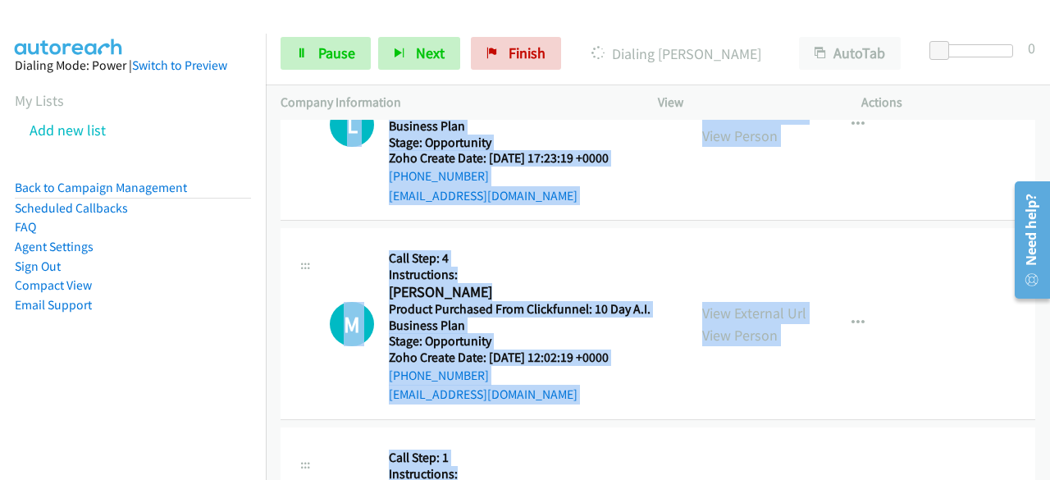
copy main "[EMAIL_ADDRESS][DOMAIN_NAME] Call was successful? View External Url View Person…"
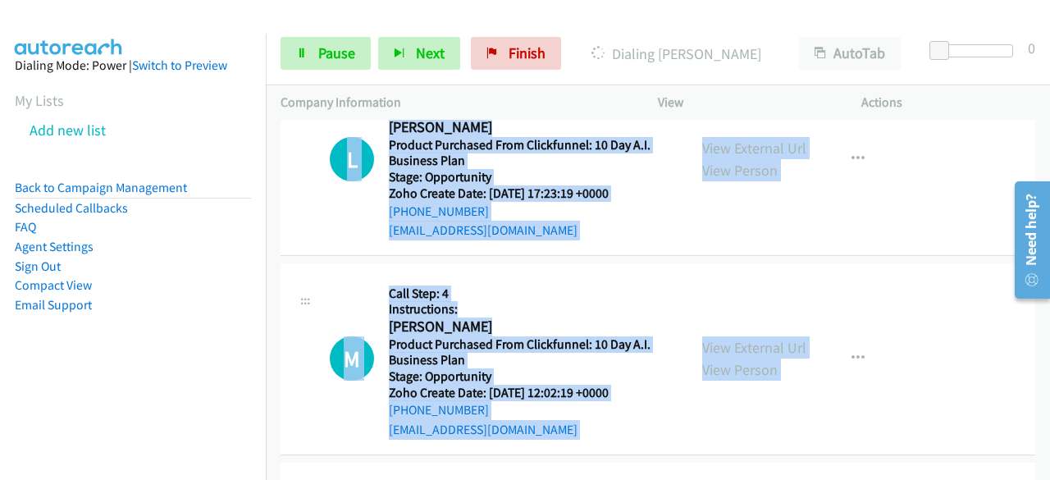
scroll to position [30755, 0]
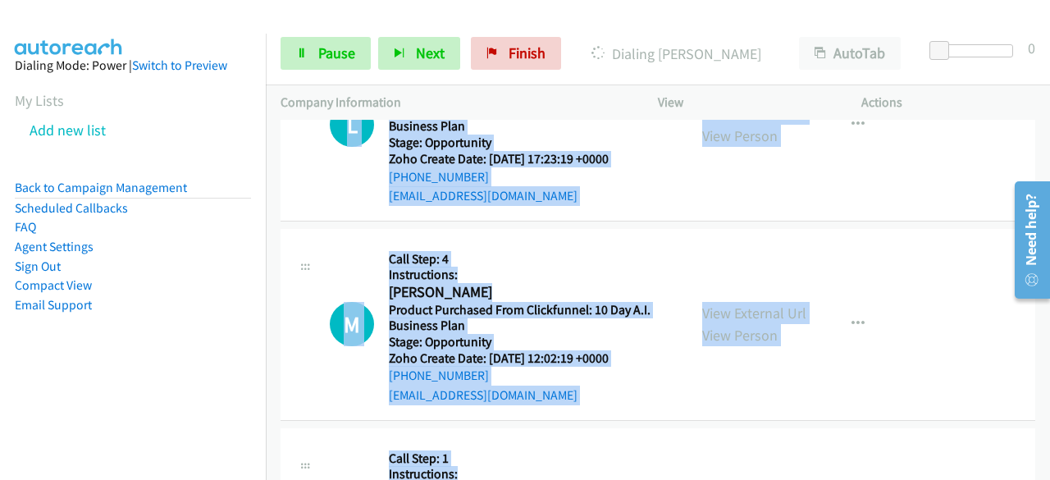
drag, startPoint x: 602, startPoint y: 199, endPoint x: 789, endPoint y: 295, distance: 209.9
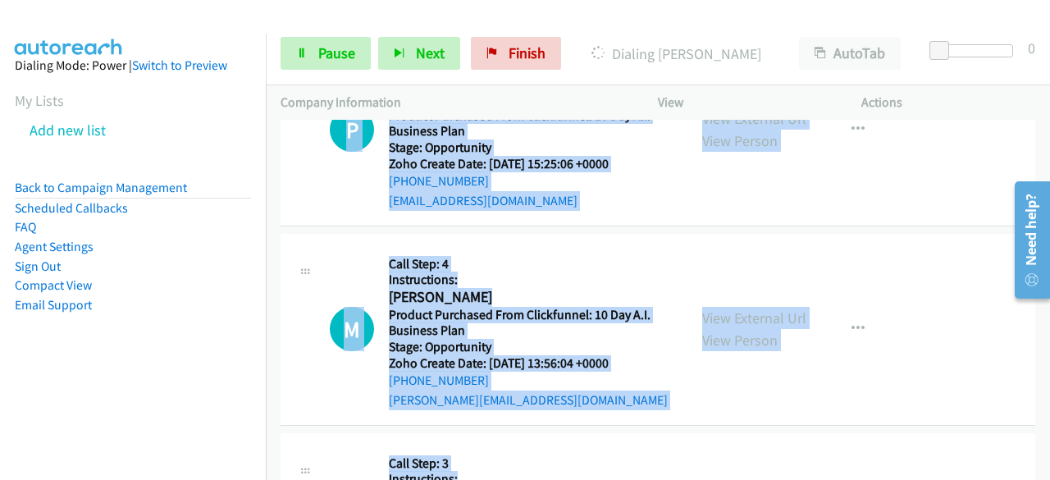
scroll to position [19196, 0]
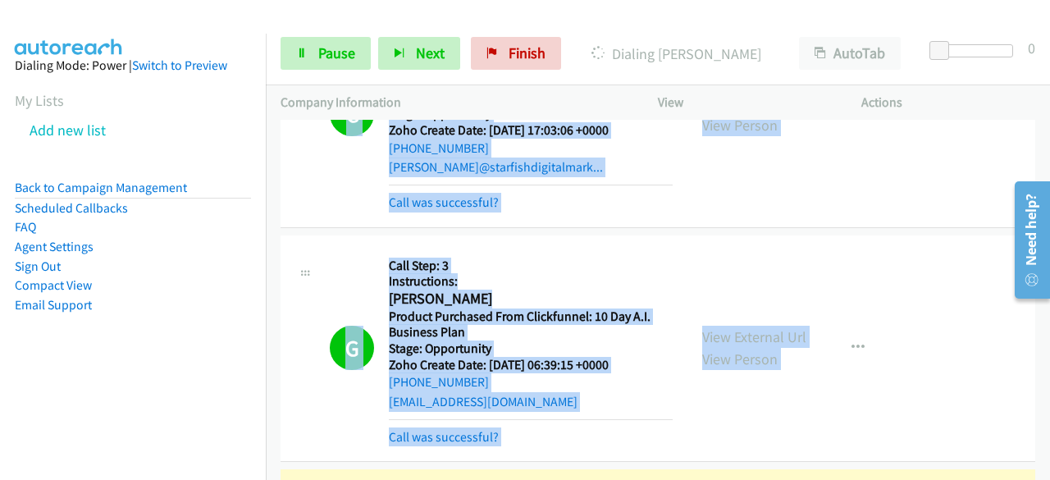
scroll to position [19360, 0]
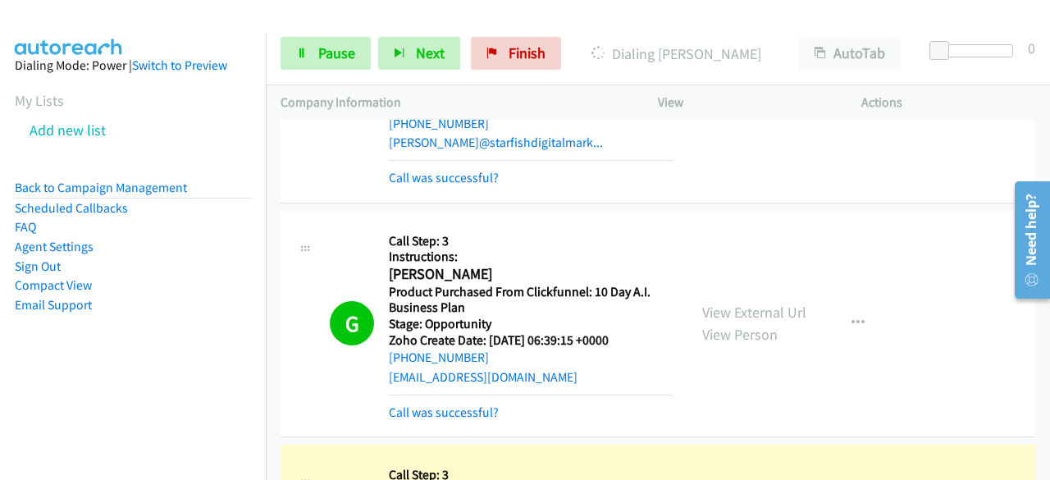
click at [193, 368] on aside "Dialing Mode: Power | Switch to Preview My Lists Add new list Back to Campaign …" at bounding box center [133, 211] width 266 height 355
click at [84, 393] on nav "Dialing Mode: Power | Switch to Preview My Lists Add new list Back to Campaign …" at bounding box center [133, 274] width 267 height 480
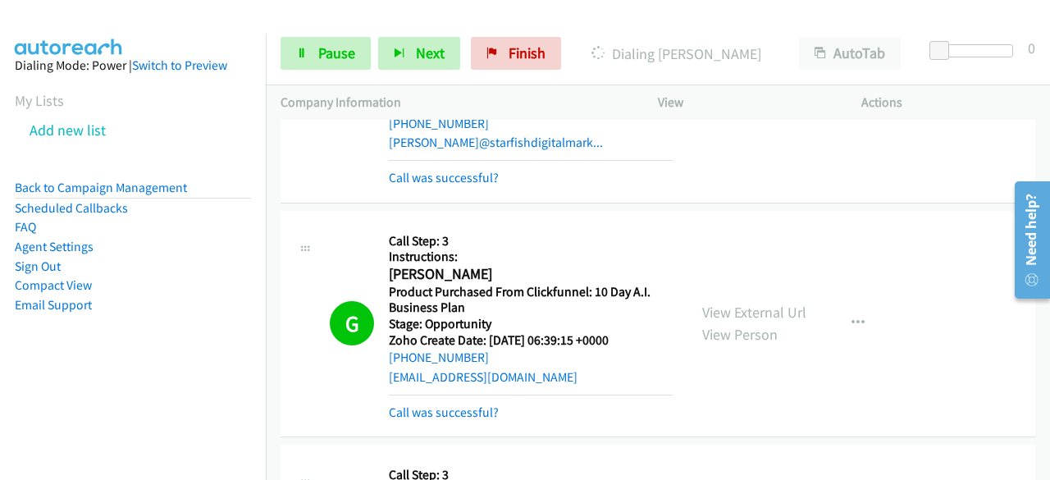
click at [69, 377] on aside "Dialing Mode: Power | Switch to Preview My Lists Add new list Back to Campaign …" at bounding box center [133, 211] width 266 height 355
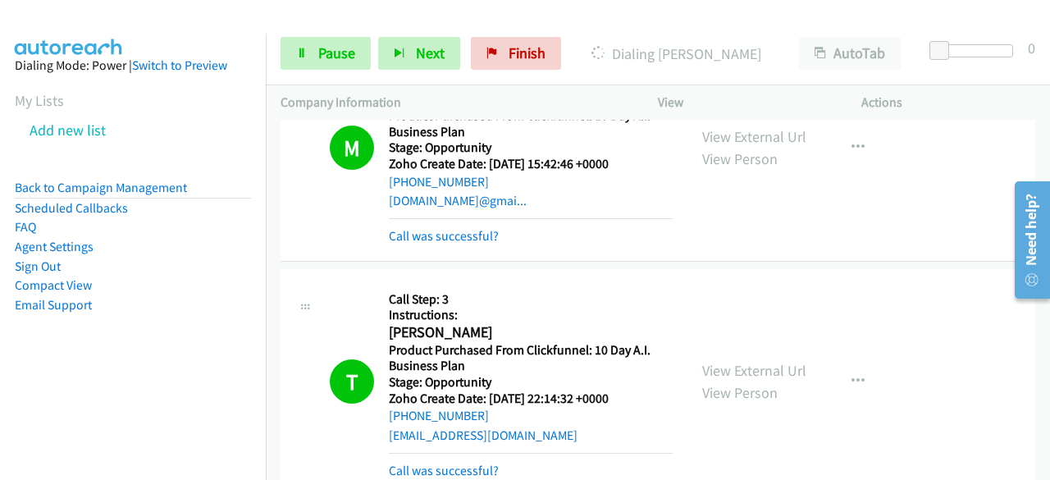
scroll to position [20016, 0]
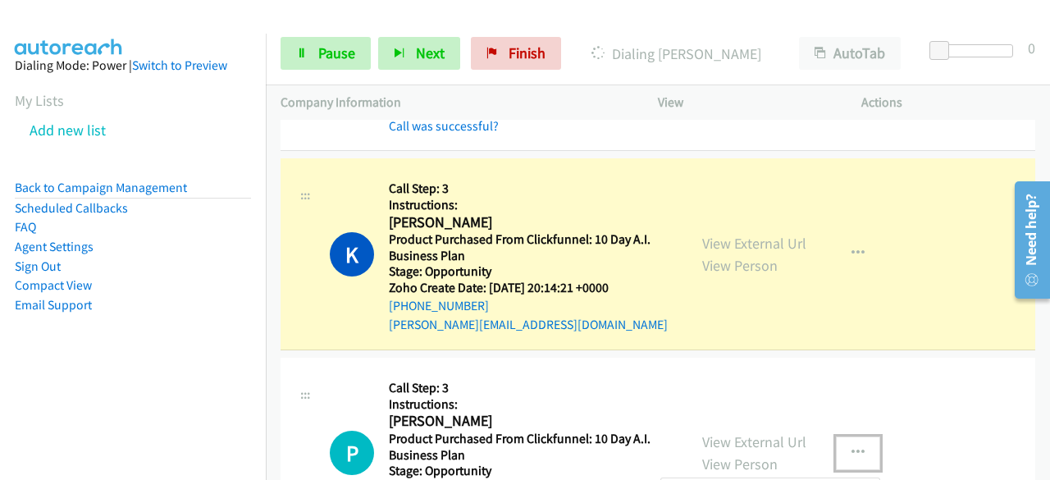
scroll to position [20180, 0]
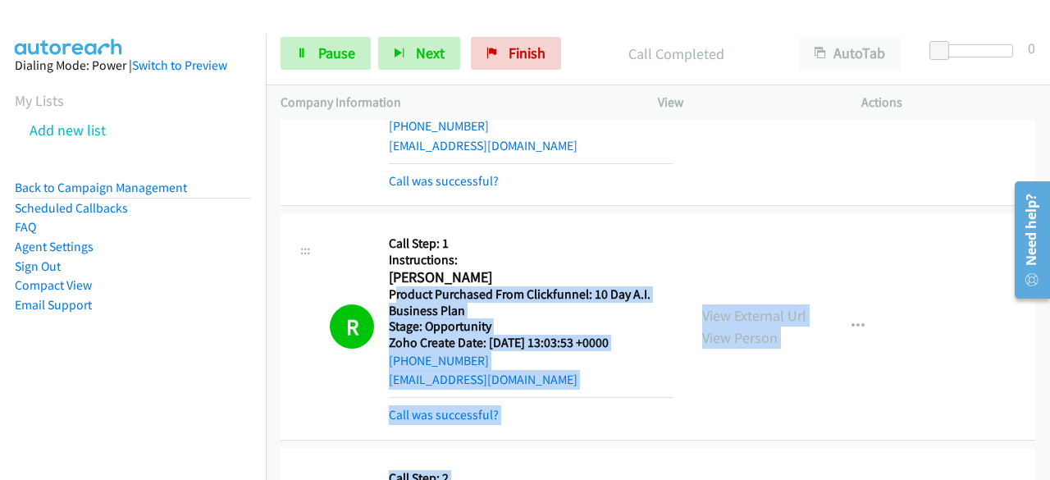
scroll to position [15373, 0]
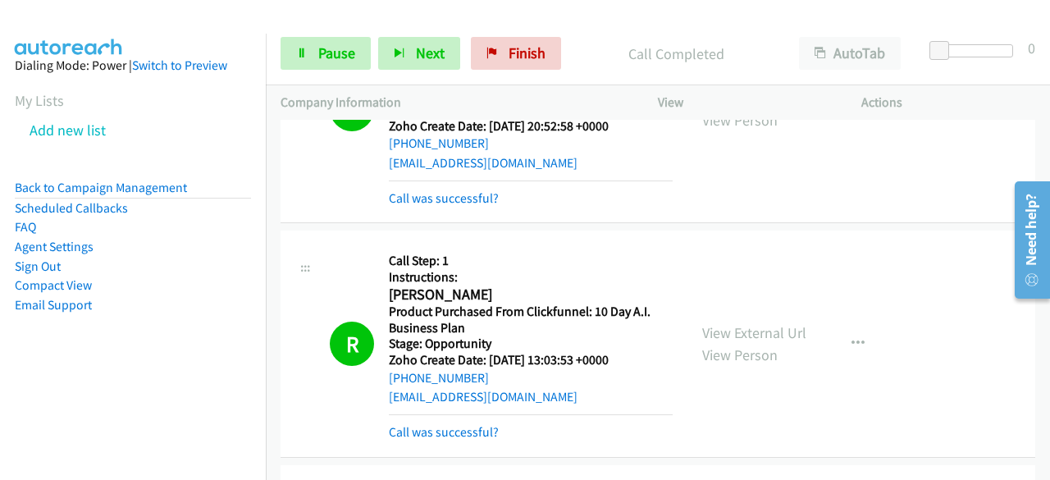
drag, startPoint x: 601, startPoint y: 436, endPoint x: 385, endPoint y: 295, distance: 257.8
copy tbody "Call Step: 2 Instructions: [PERSON_NAME] America/[GEOGRAPHIC_DATA] Product Purc…"
